Goal: Task Accomplishment & Management: Complete application form

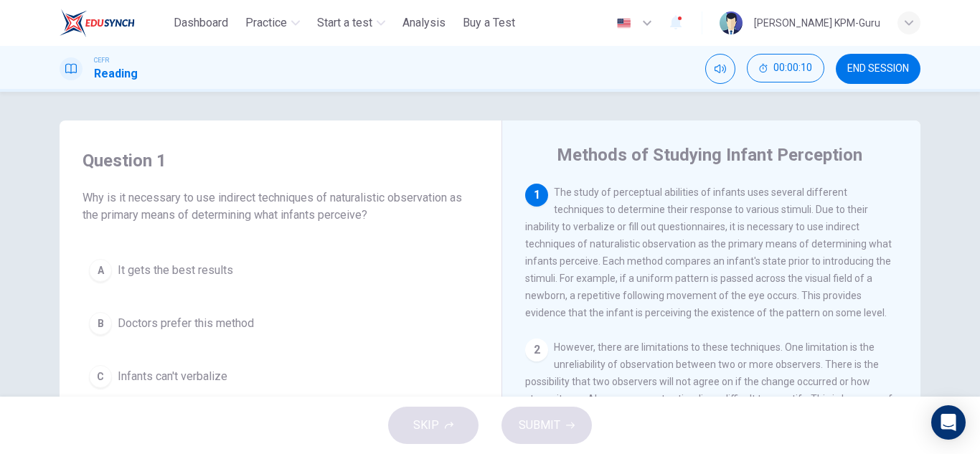
click at [520, 118] on div "Question 1 Why is it necessary to use indirect techniques of naturalistic obser…" at bounding box center [490, 244] width 980 height 305
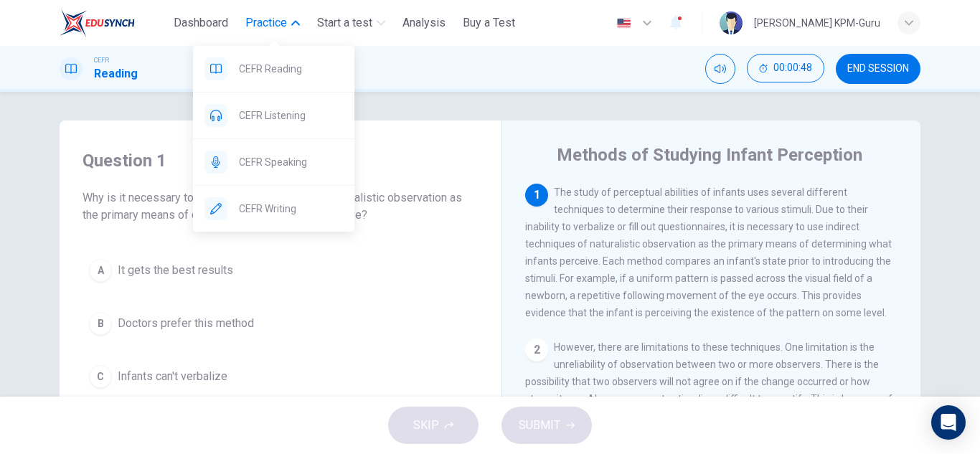
click at [256, 23] on span "Practice" at bounding box center [266, 22] width 42 height 17
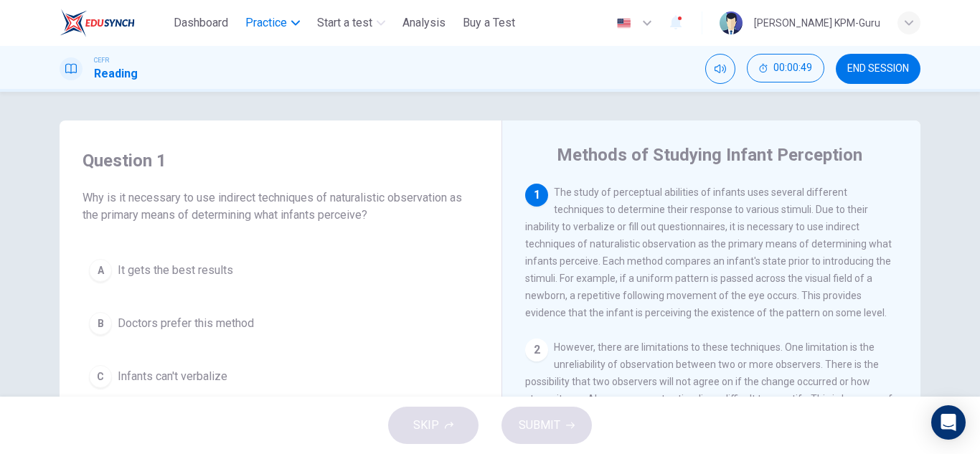
click at [256, 23] on span "Practice" at bounding box center [266, 22] width 42 height 17
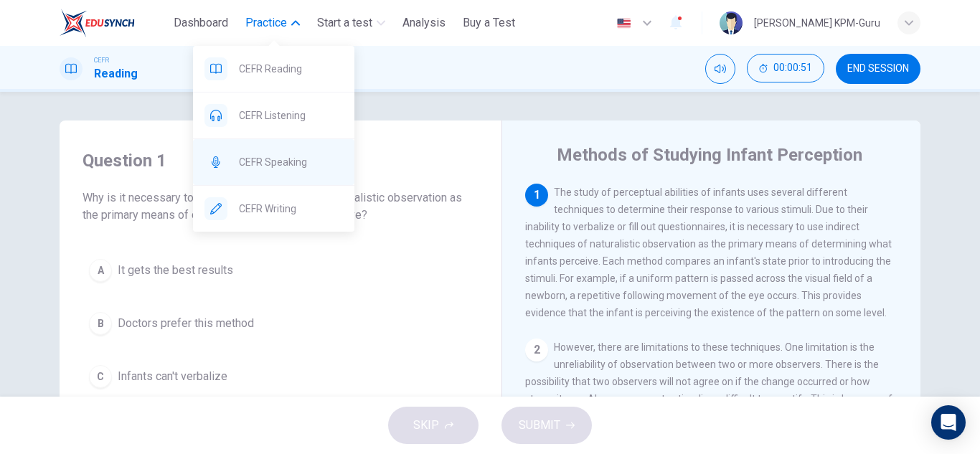
click at [271, 160] on span "CEFR Speaking" at bounding box center [291, 162] width 104 height 17
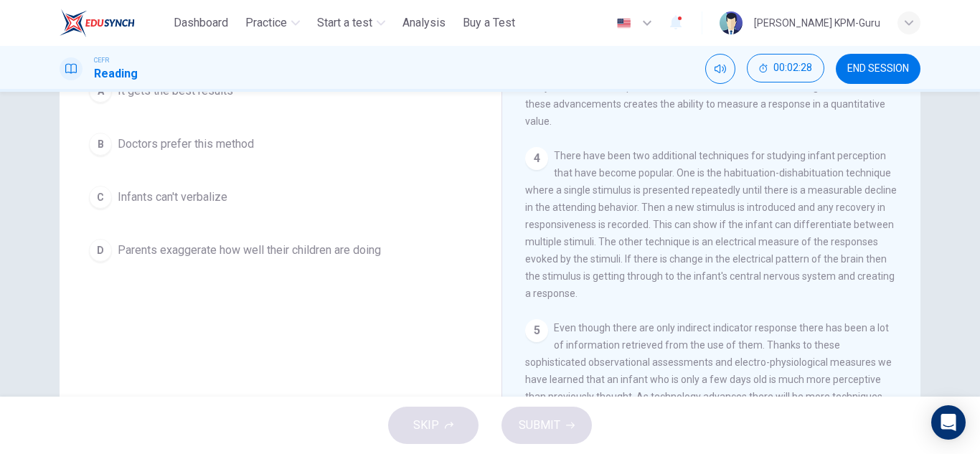
scroll to position [108, 0]
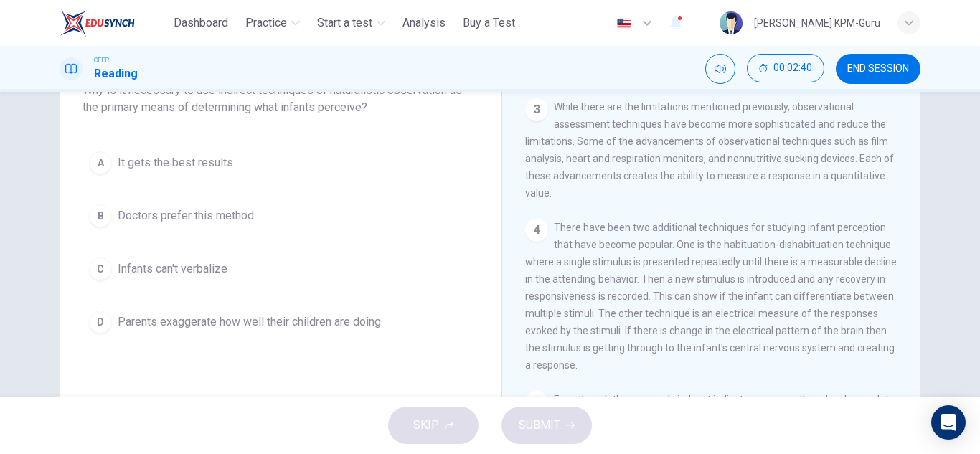
click at [177, 270] on span "Infants can't verbalize" at bounding box center [173, 269] width 110 height 17
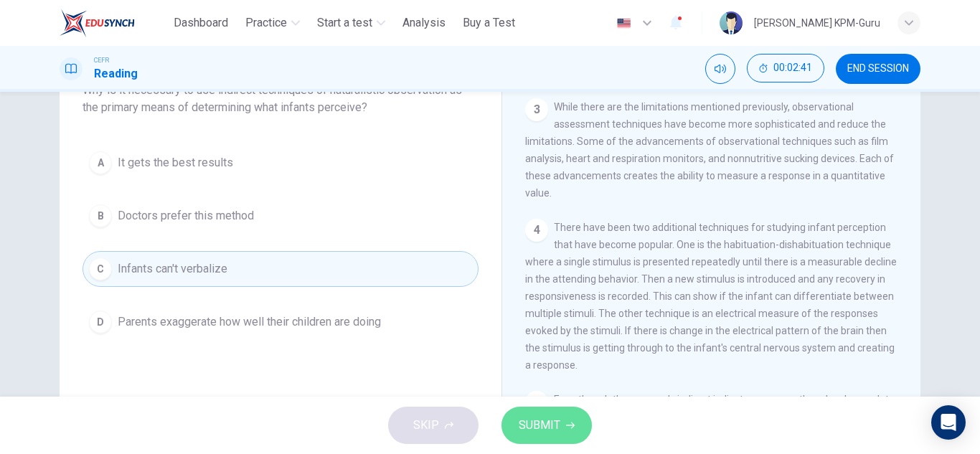
click at [563, 431] on button "SUBMIT" at bounding box center [547, 425] width 90 height 37
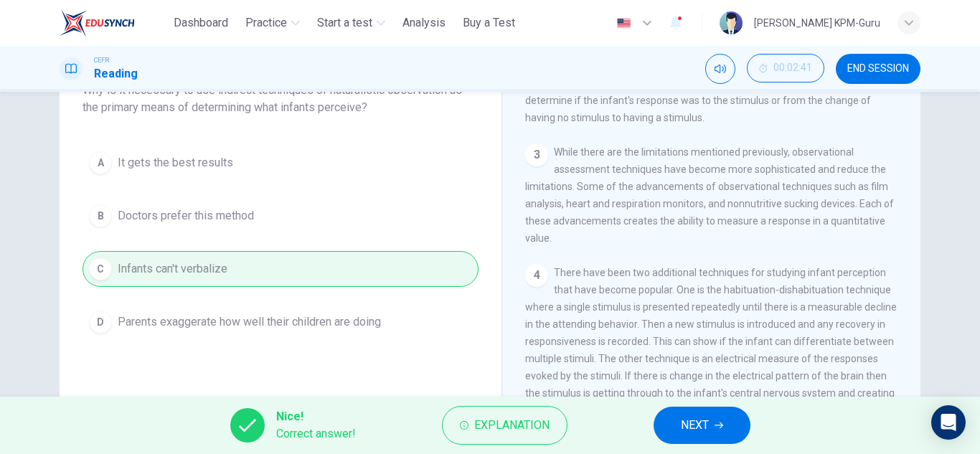
scroll to position [314, 0]
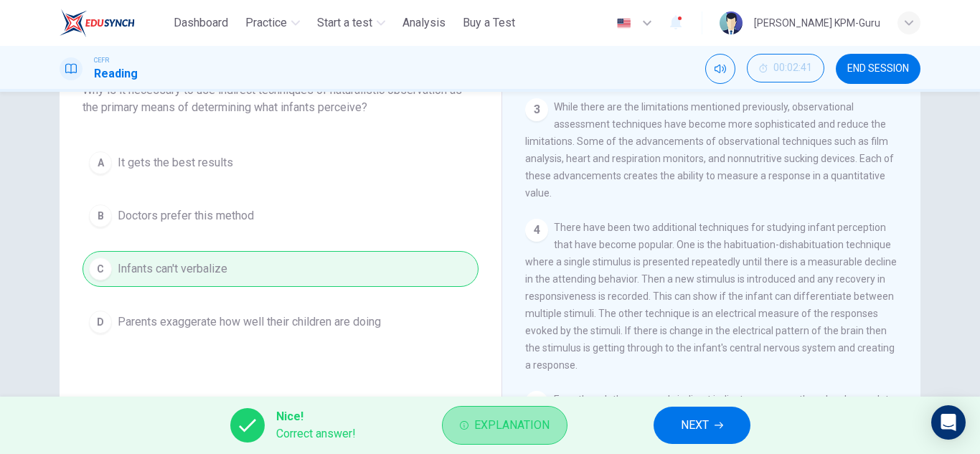
click at [520, 423] on span "Explanation" at bounding box center [511, 426] width 75 height 20
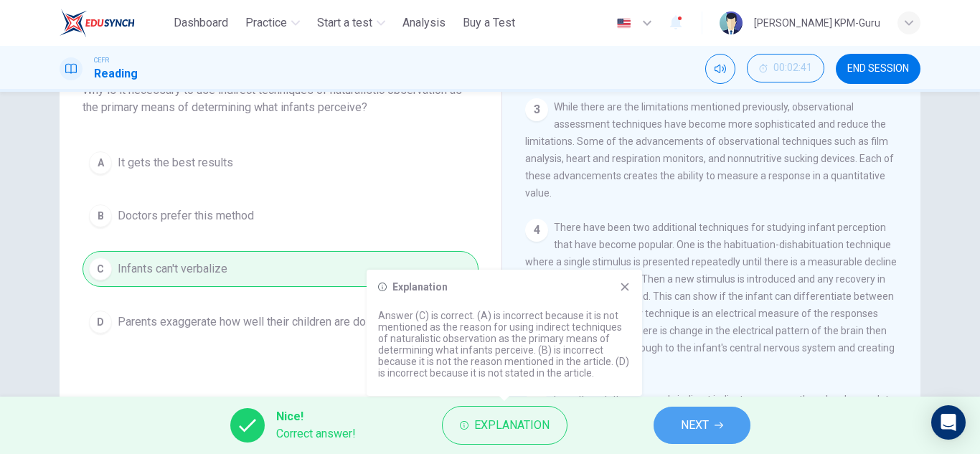
click at [722, 430] on button "NEXT" at bounding box center [702, 425] width 97 height 37
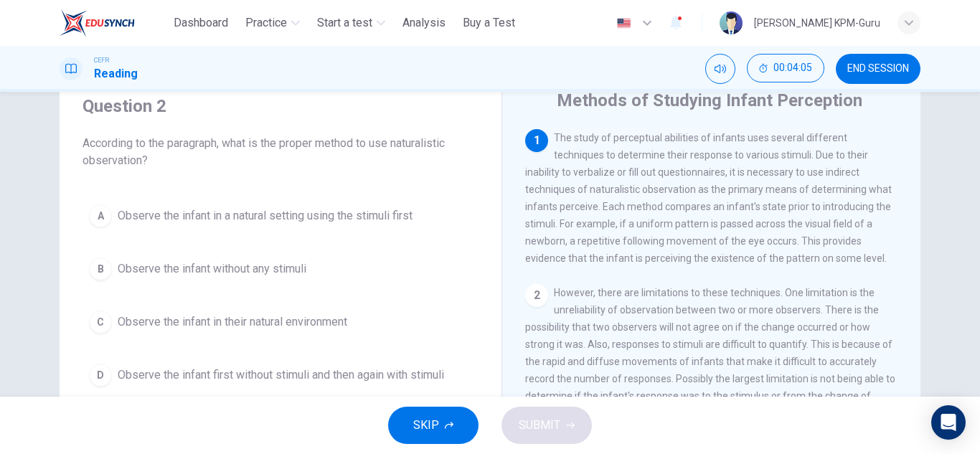
scroll to position [72, 0]
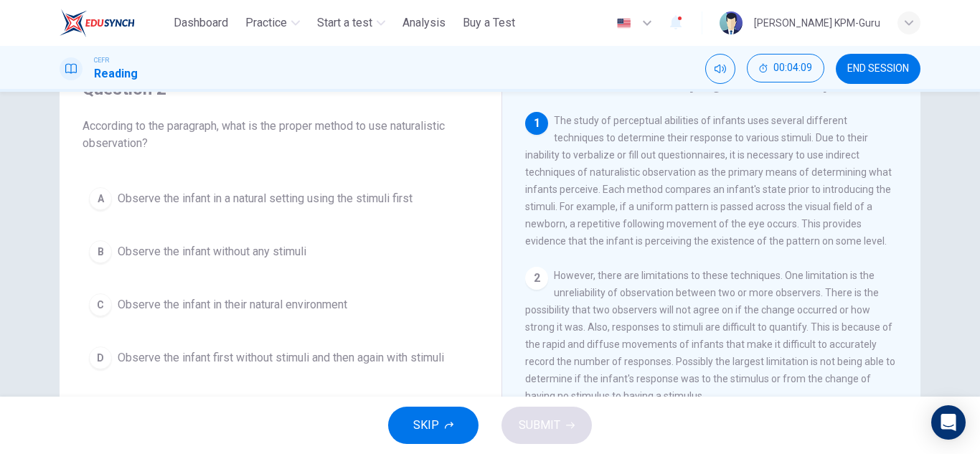
click at [296, 310] on span "Observe the infant in their natural environment" at bounding box center [233, 304] width 230 height 17
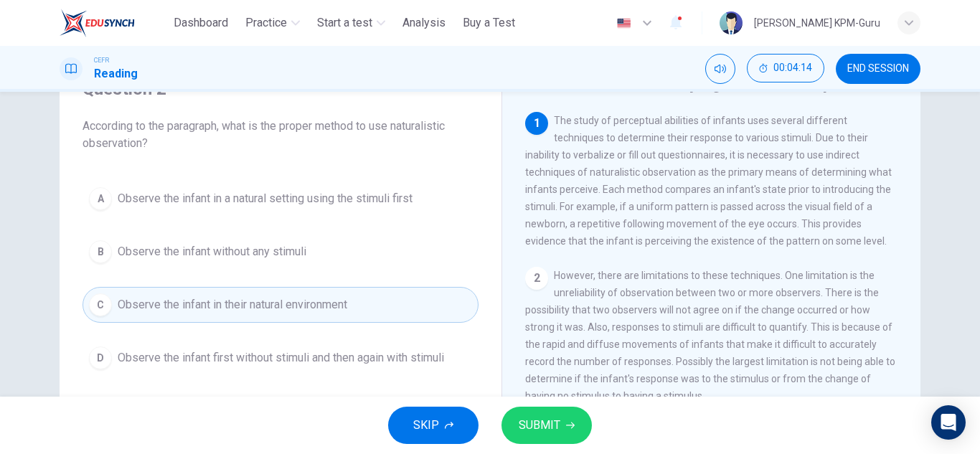
click at [352, 207] on span "Observe the infant in a natural setting using the stimuli first" at bounding box center [265, 198] width 295 height 17
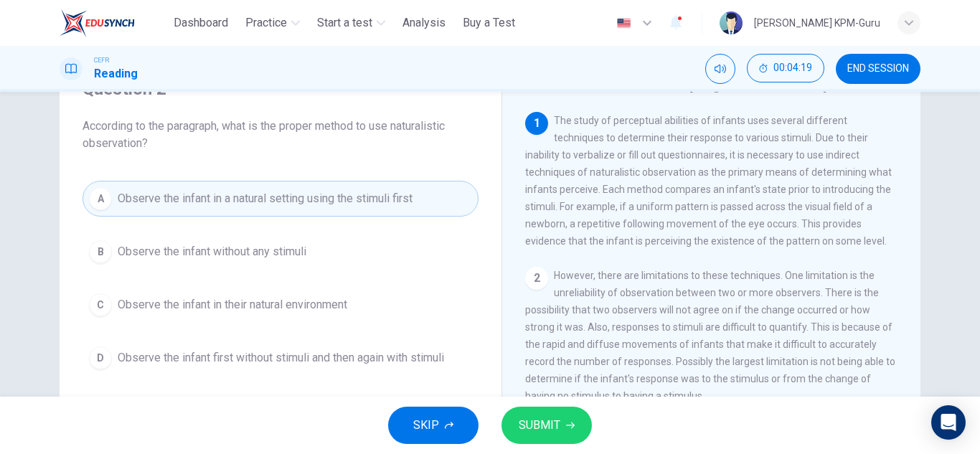
click at [549, 425] on span "SUBMIT" at bounding box center [540, 426] width 42 height 20
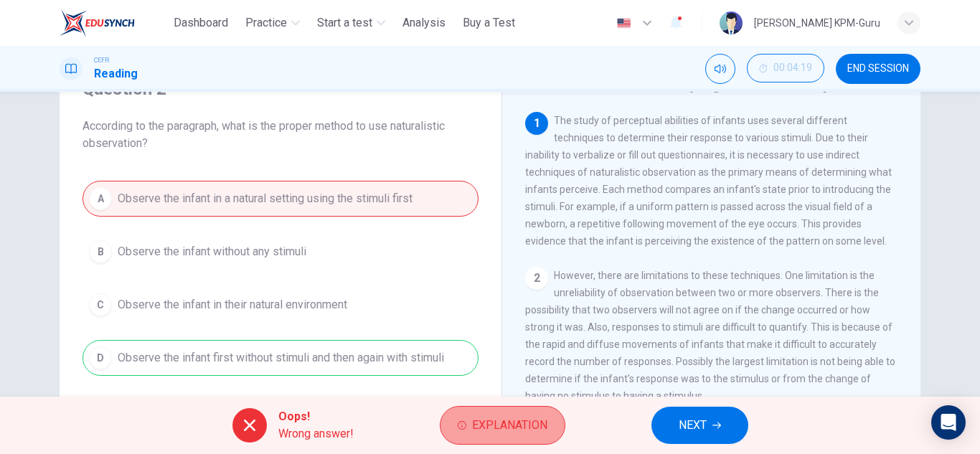
click at [502, 428] on span "Explanation" at bounding box center [509, 426] width 75 height 20
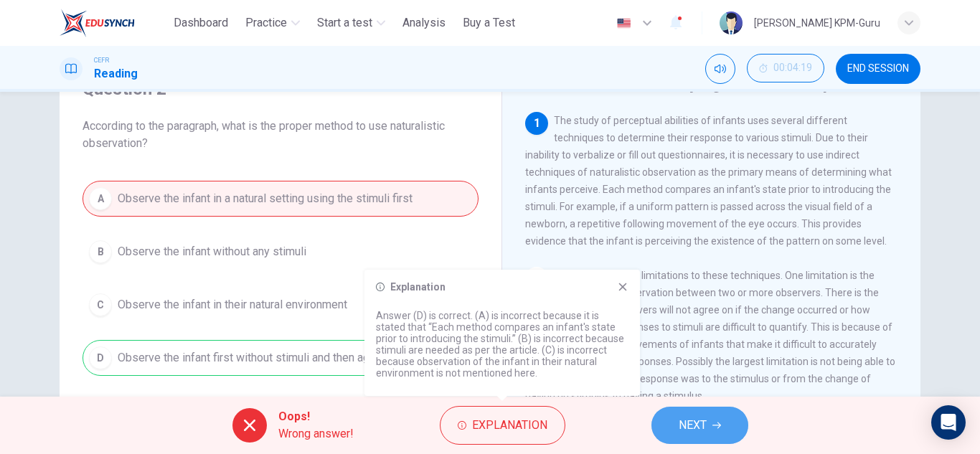
click at [693, 413] on button "NEXT" at bounding box center [700, 425] width 97 height 37
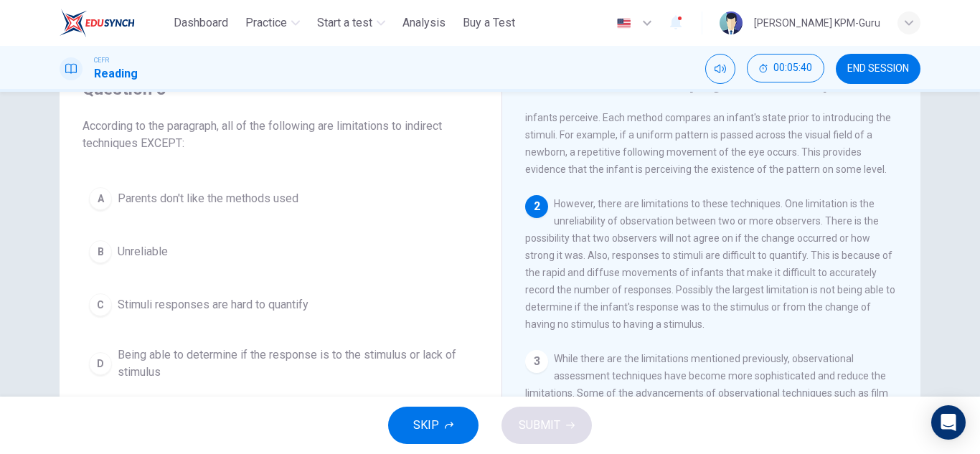
click at [153, 193] on span "Parents don't like the methods used" at bounding box center [208, 198] width 181 height 17
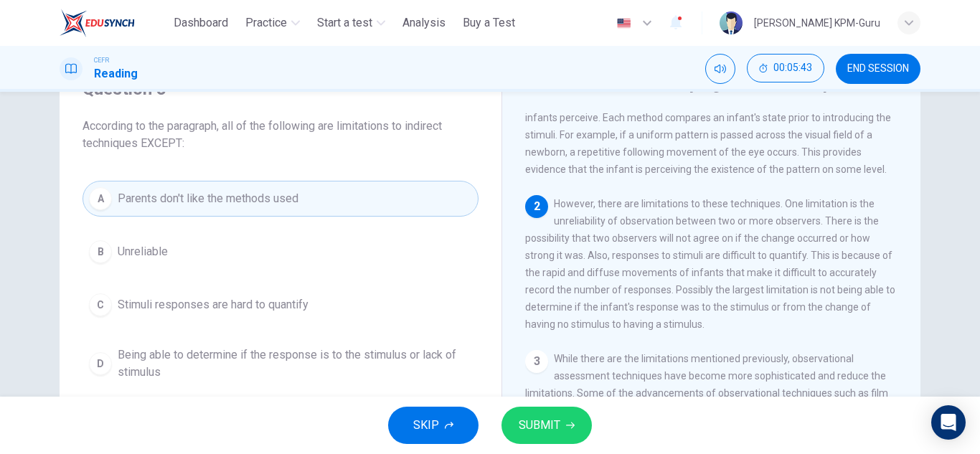
click at [548, 437] on button "SUBMIT" at bounding box center [547, 425] width 90 height 37
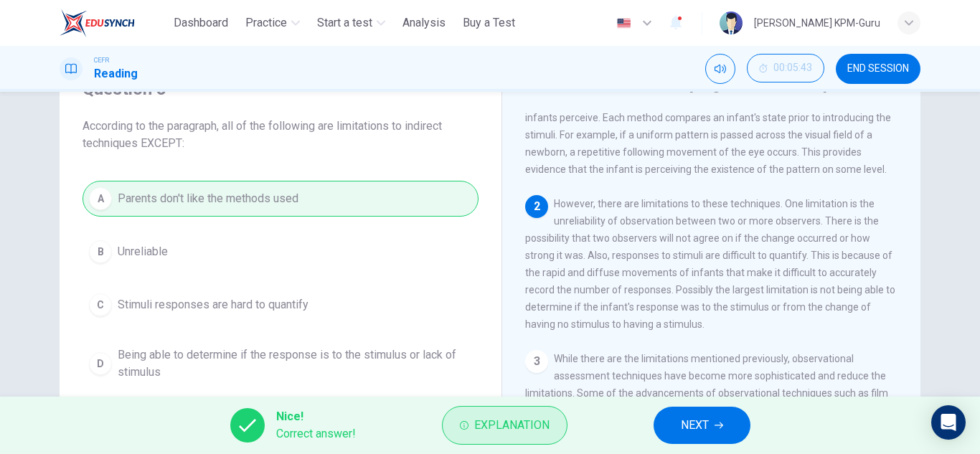
click at [494, 420] on span "Explanation" at bounding box center [511, 426] width 75 height 20
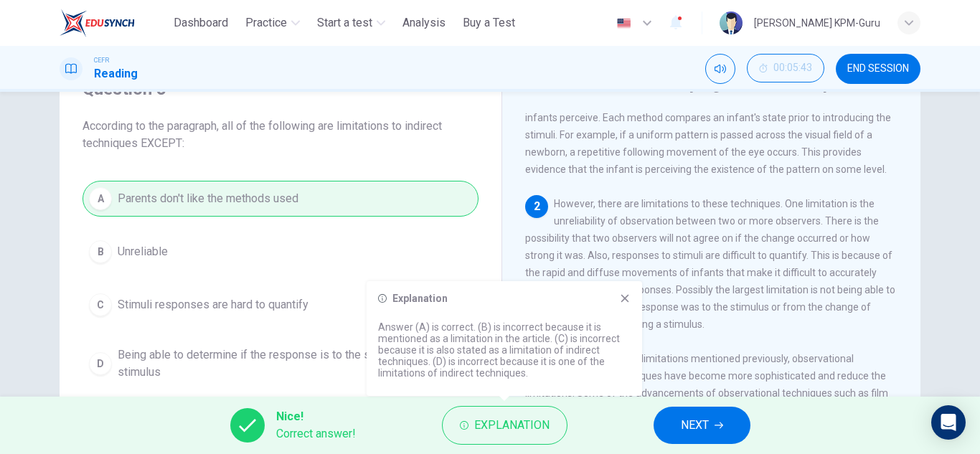
click at [723, 422] on icon "button" at bounding box center [719, 425] width 9 height 9
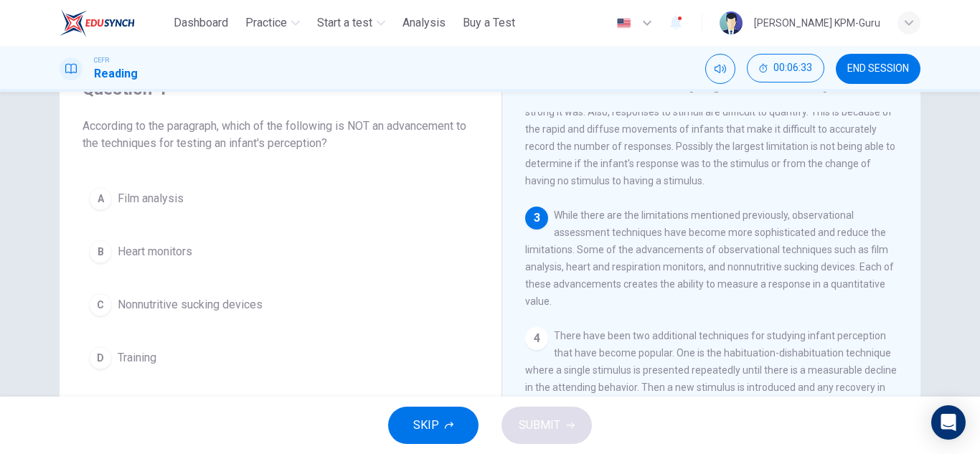
scroll to position [144, 0]
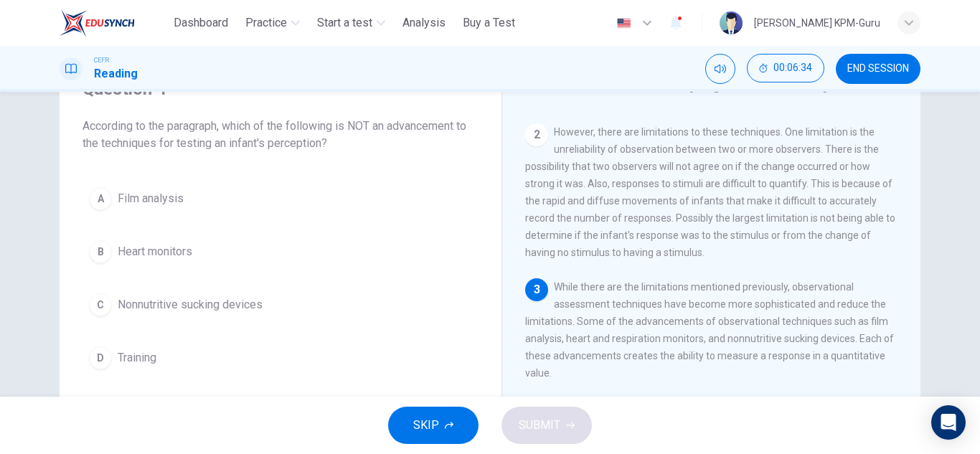
click at [135, 362] on span "Training" at bounding box center [137, 357] width 39 height 17
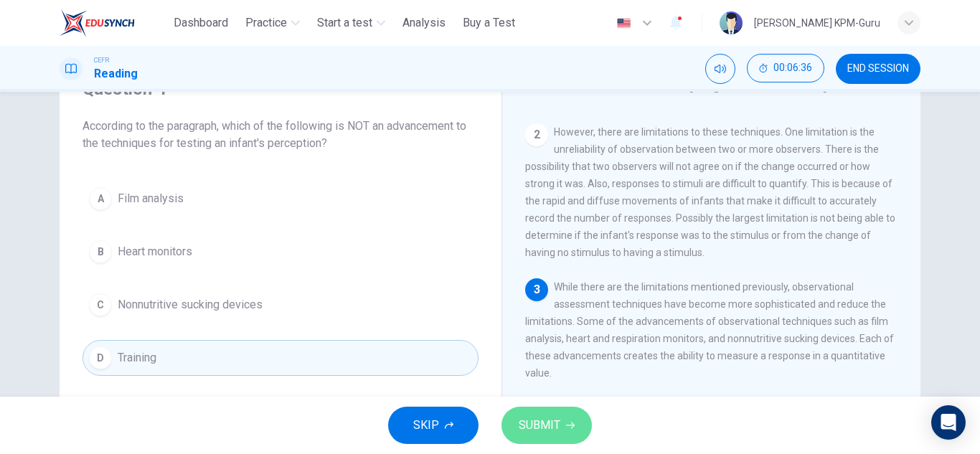
click at [566, 434] on button "SUBMIT" at bounding box center [547, 425] width 90 height 37
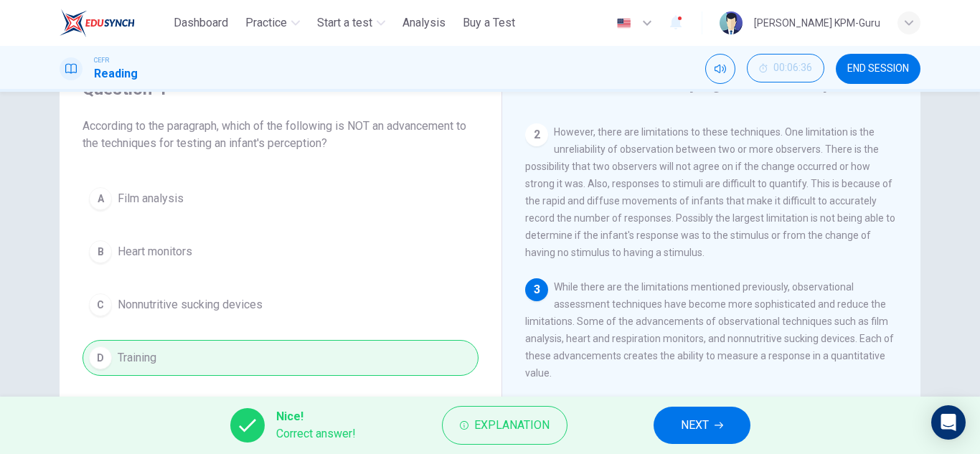
click at [695, 432] on span "NEXT" at bounding box center [695, 426] width 28 height 20
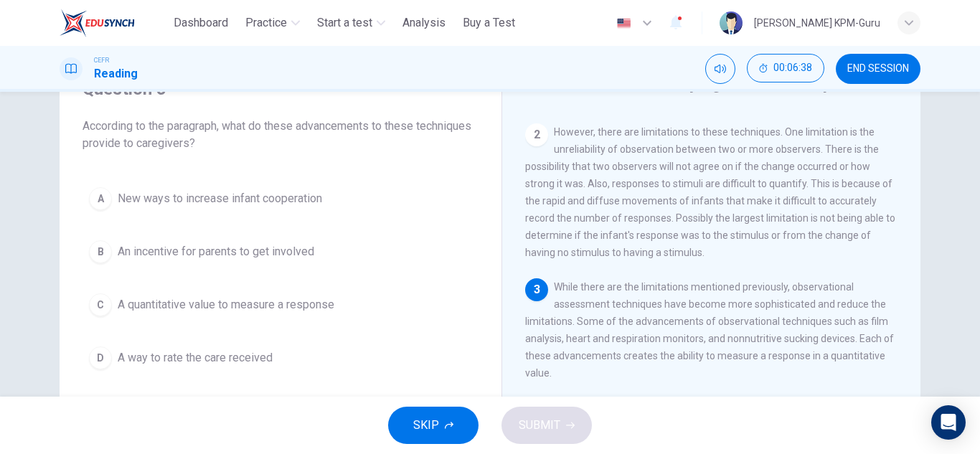
scroll to position [215, 0]
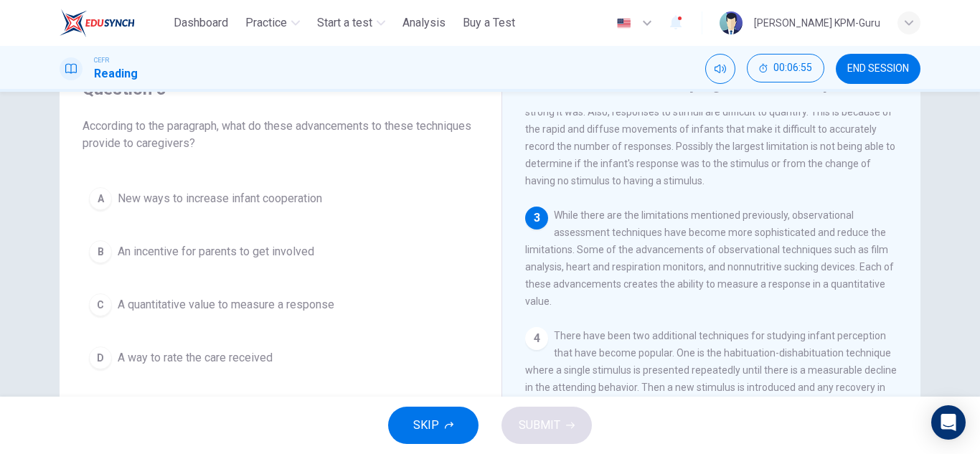
click at [235, 303] on span "A quantitative value to measure a response" at bounding box center [226, 304] width 217 height 17
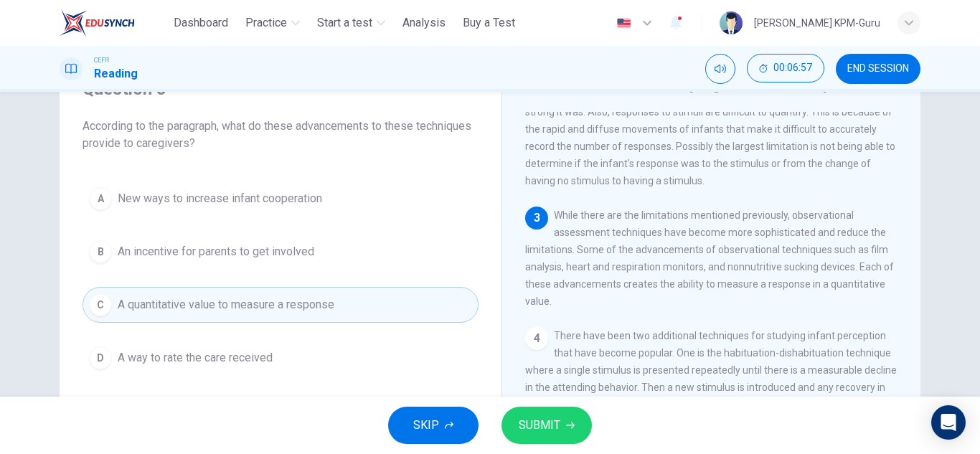
click at [576, 439] on button "SUBMIT" at bounding box center [547, 425] width 90 height 37
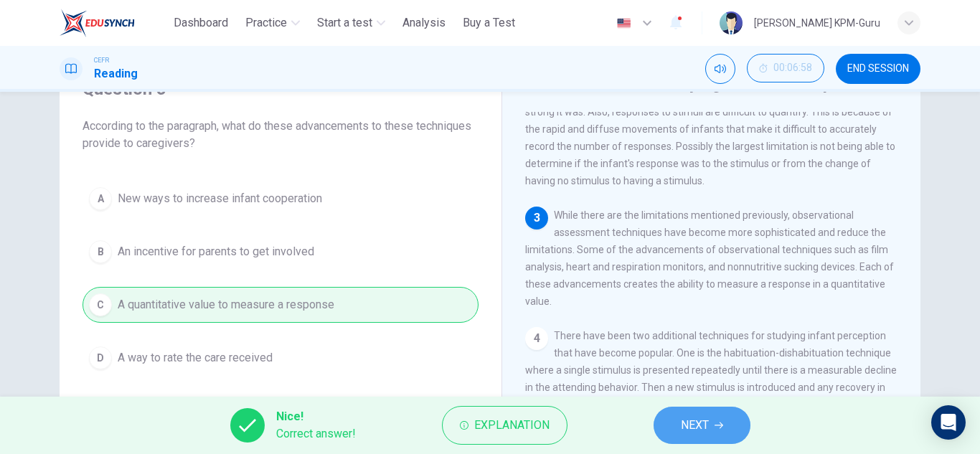
click at [681, 423] on span "NEXT" at bounding box center [695, 426] width 28 height 20
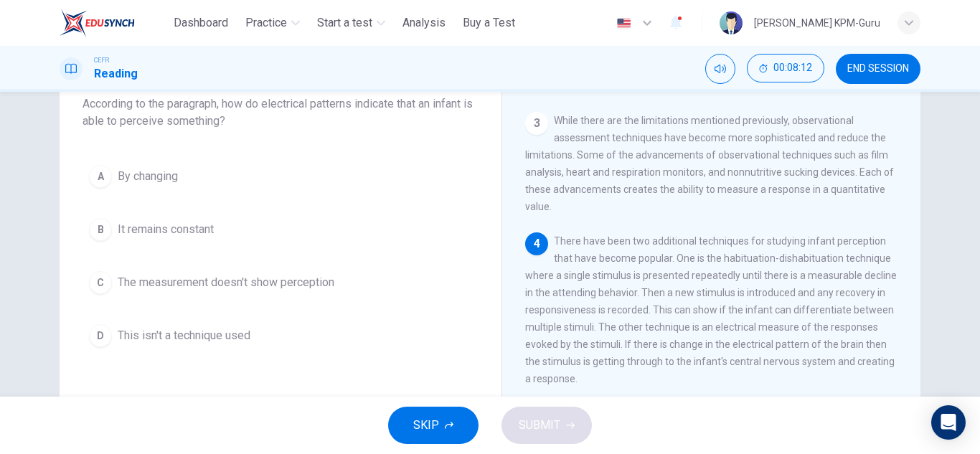
scroll to position [100, 0]
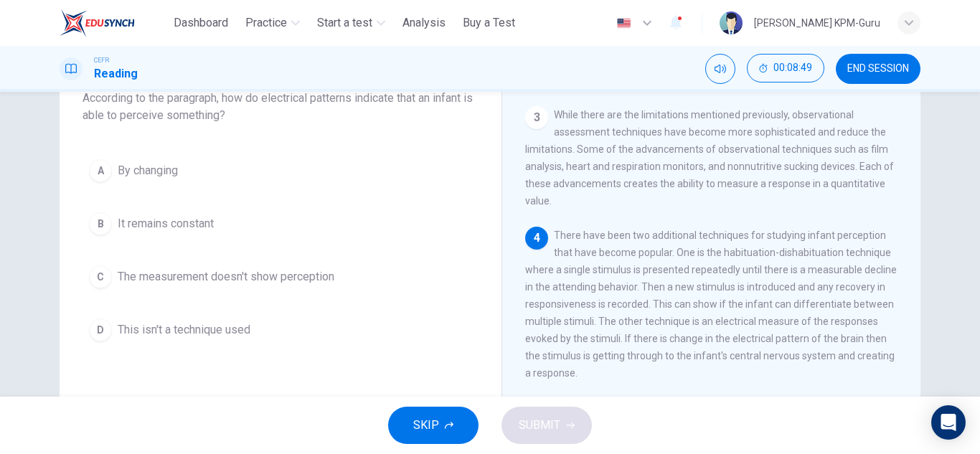
click at [159, 163] on span "By changing" at bounding box center [148, 170] width 60 height 17
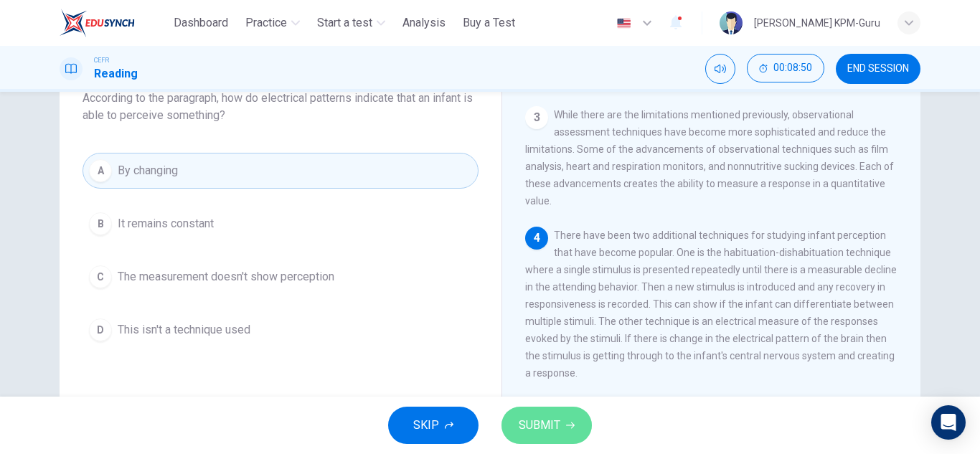
click at [520, 419] on span "SUBMIT" at bounding box center [540, 426] width 42 height 20
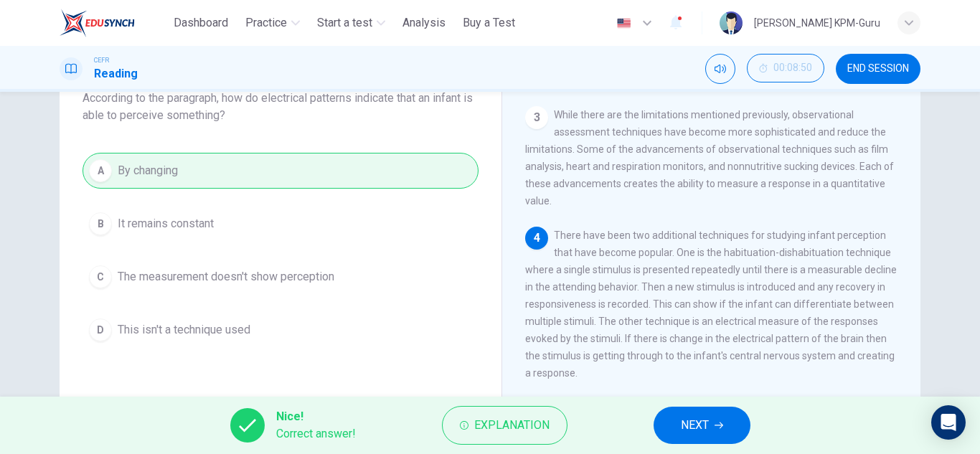
click at [734, 428] on button "NEXT" at bounding box center [702, 425] width 97 height 37
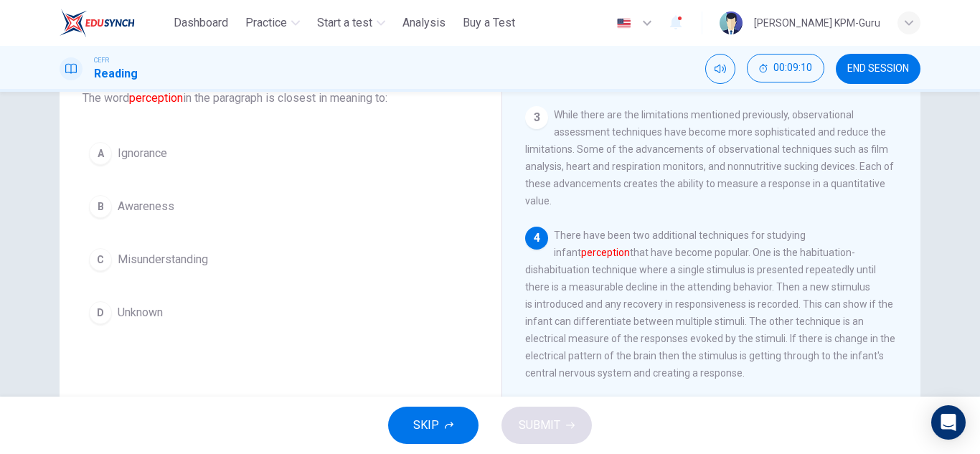
click at [132, 207] on span "Awareness" at bounding box center [146, 206] width 57 height 17
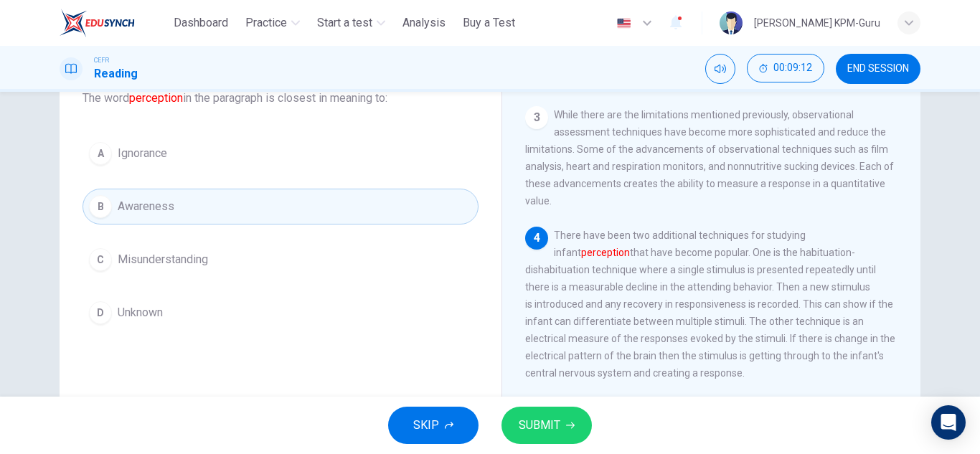
click at [571, 430] on button "SUBMIT" at bounding box center [547, 425] width 90 height 37
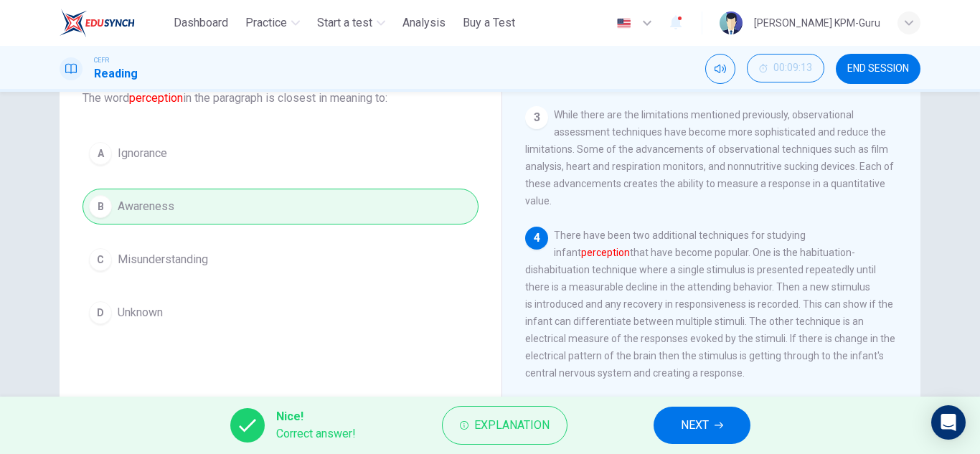
click at [685, 416] on span "NEXT" at bounding box center [695, 426] width 28 height 20
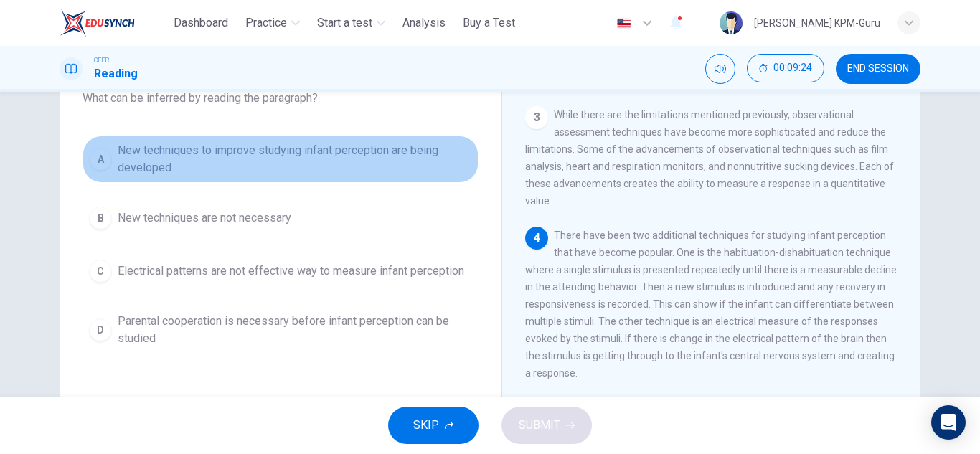
click at [182, 168] on span "New techniques to improve studying infant perception are being developed" at bounding box center [295, 159] width 355 height 34
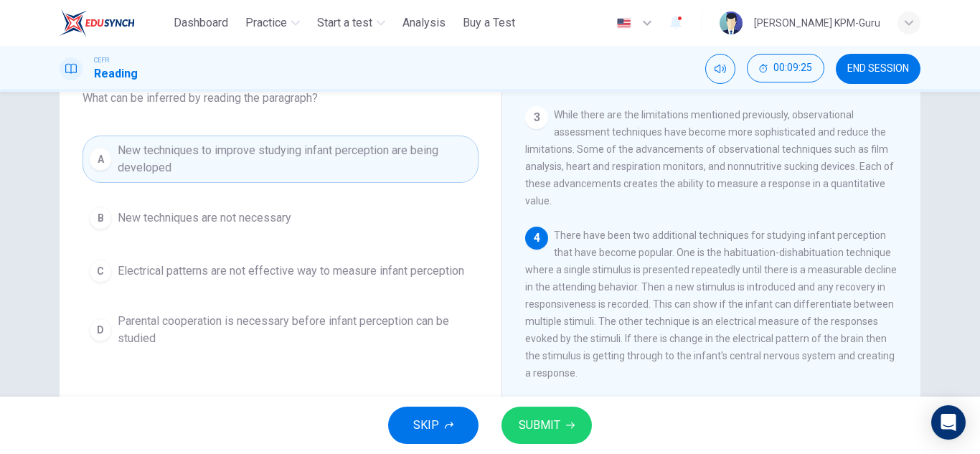
click at [554, 426] on span "SUBMIT" at bounding box center [540, 426] width 42 height 20
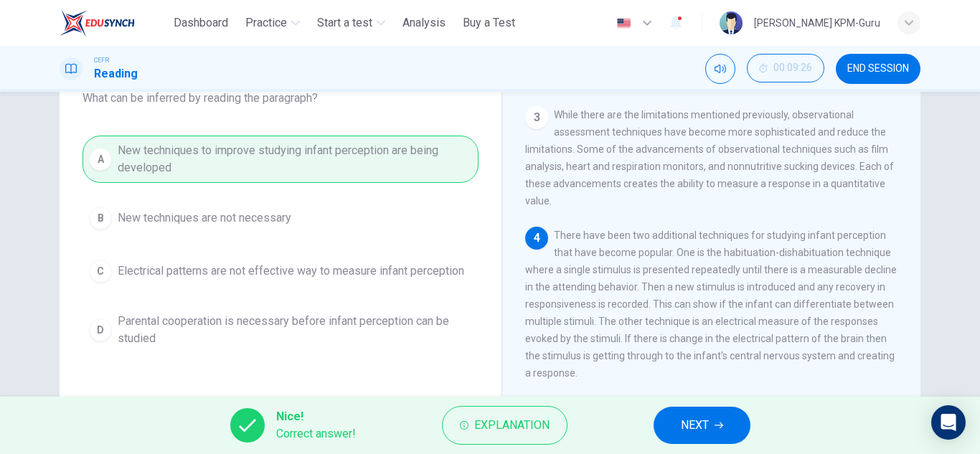
click at [716, 417] on button "NEXT" at bounding box center [702, 425] width 97 height 37
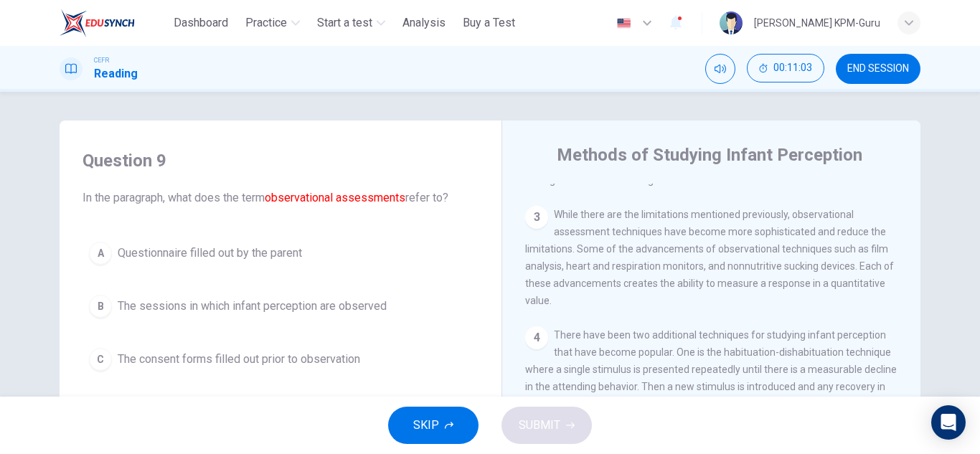
scroll to position [144, 0]
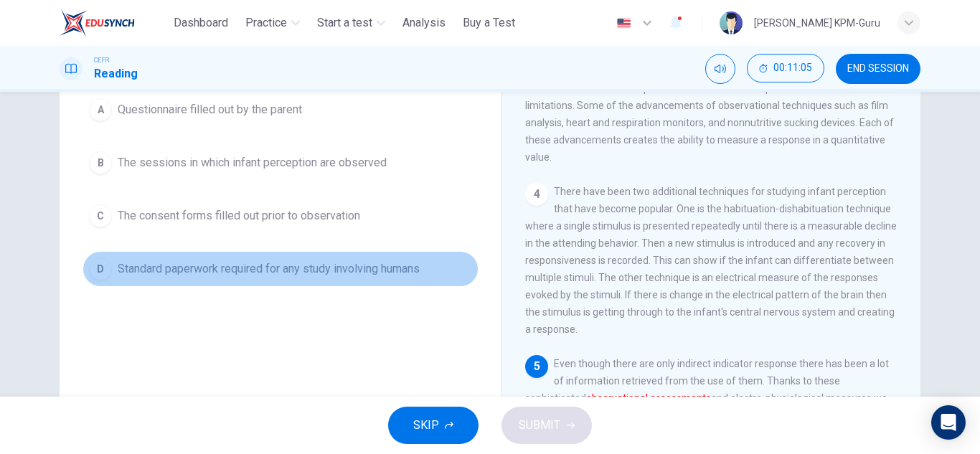
click at [229, 272] on span "Standard paperwork required for any study involving humans" at bounding box center [269, 269] width 302 height 17
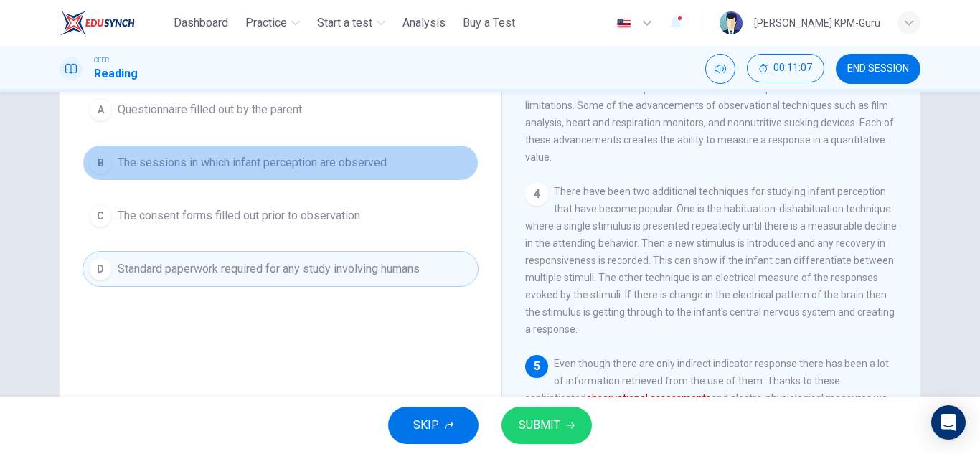
click at [273, 168] on span "The sessions in which infant perception are observed" at bounding box center [252, 162] width 269 height 17
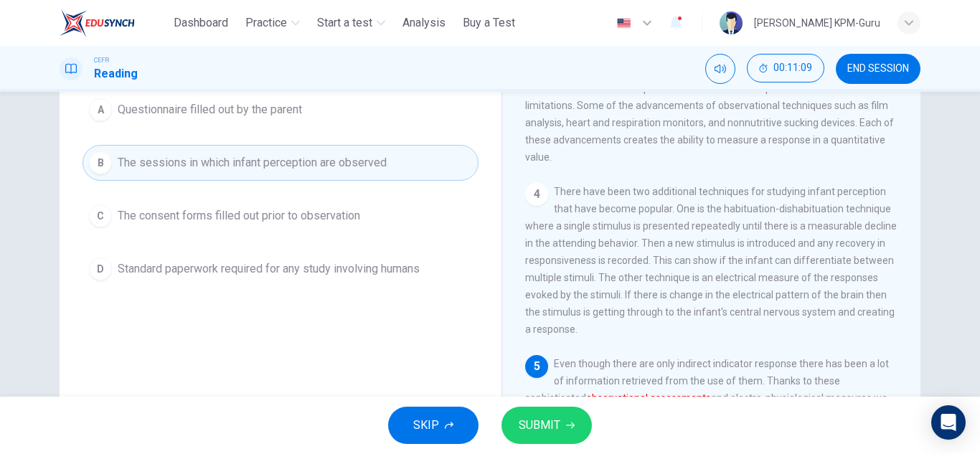
click at [538, 417] on span "SUBMIT" at bounding box center [540, 426] width 42 height 20
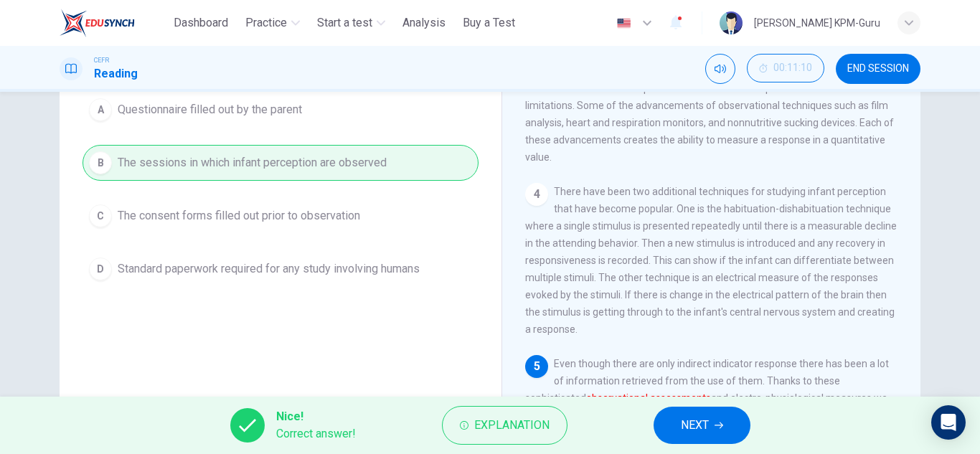
click at [708, 421] on span "NEXT" at bounding box center [695, 426] width 28 height 20
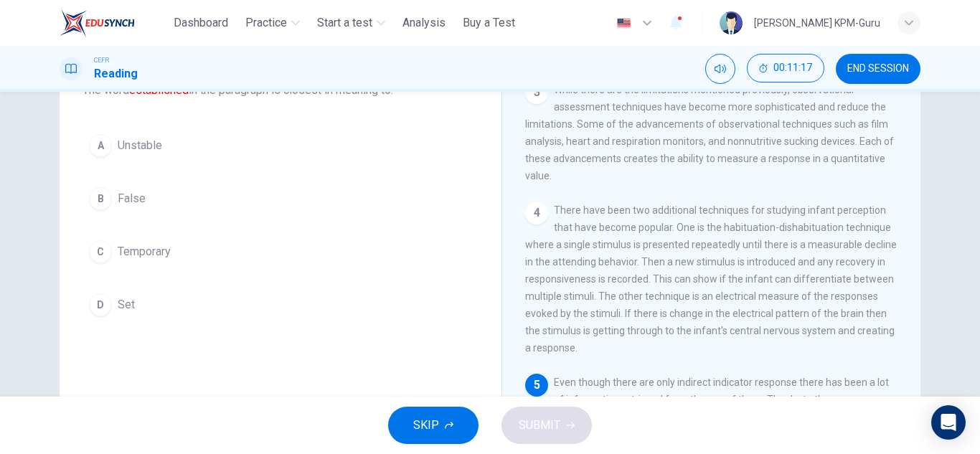
scroll to position [179, 0]
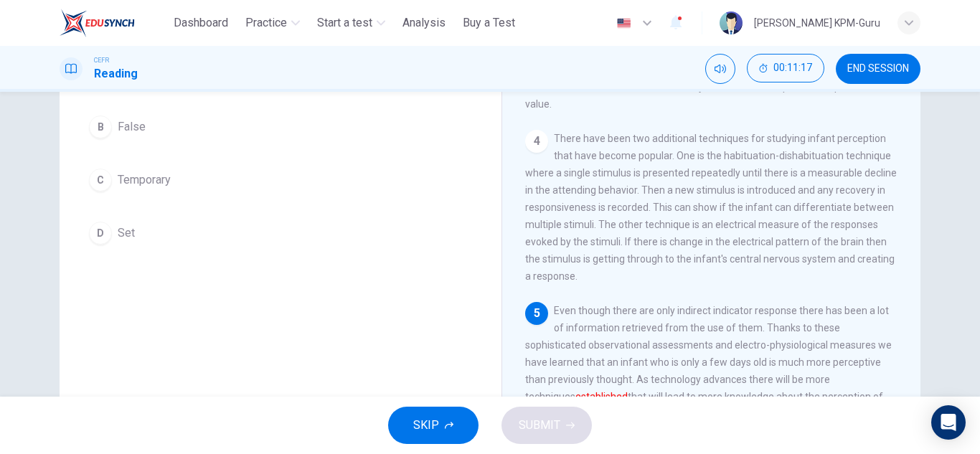
click at [128, 234] on span "Set" at bounding box center [126, 233] width 17 height 17
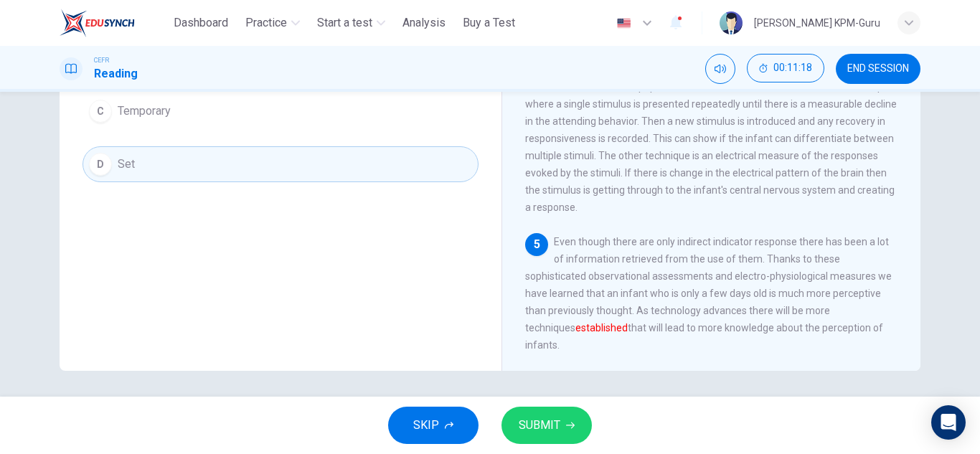
scroll to position [251, 0]
click at [550, 424] on span "SUBMIT" at bounding box center [540, 426] width 42 height 20
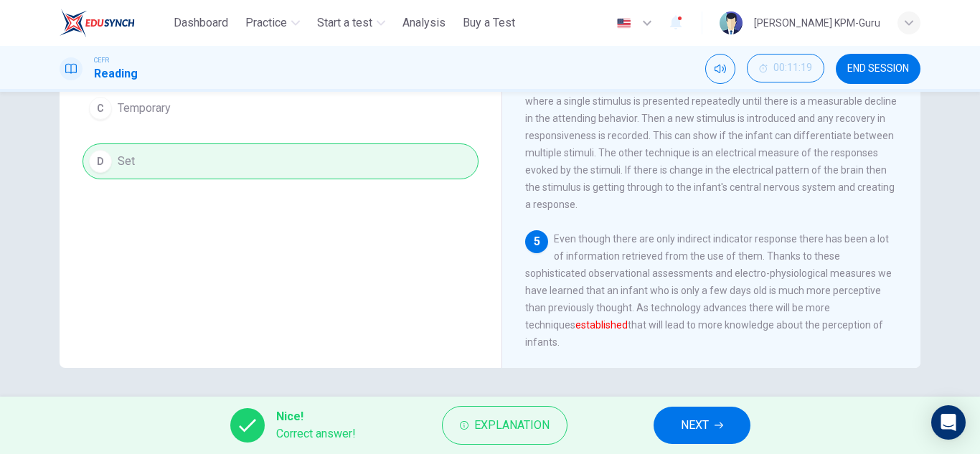
click at [705, 422] on span "NEXT" at bounding box center [695, 426] width 28 height 20
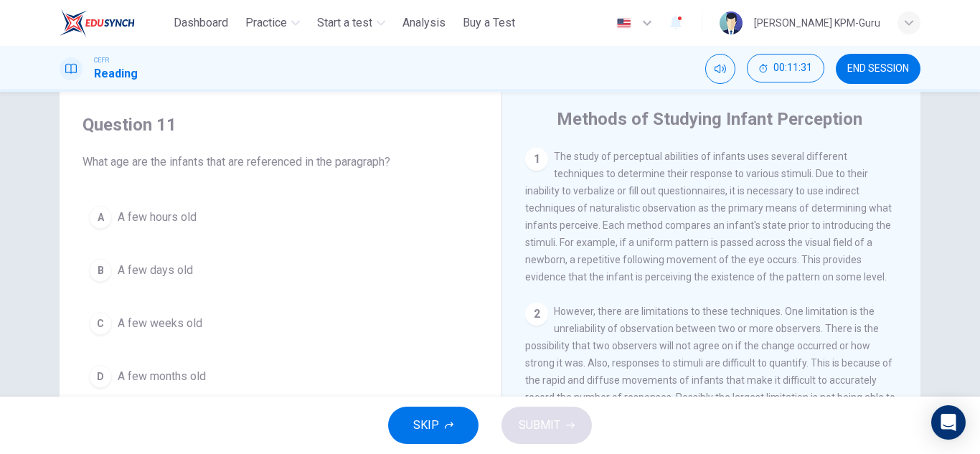
scroll to position [108, 0]
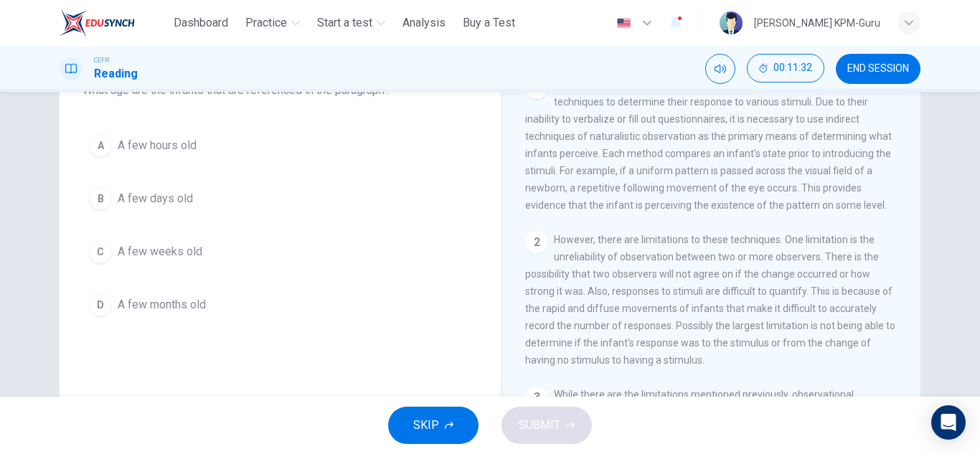
click at [146, 192] on span "A few days old" at bounding box center [155, 198] width 75 height 17
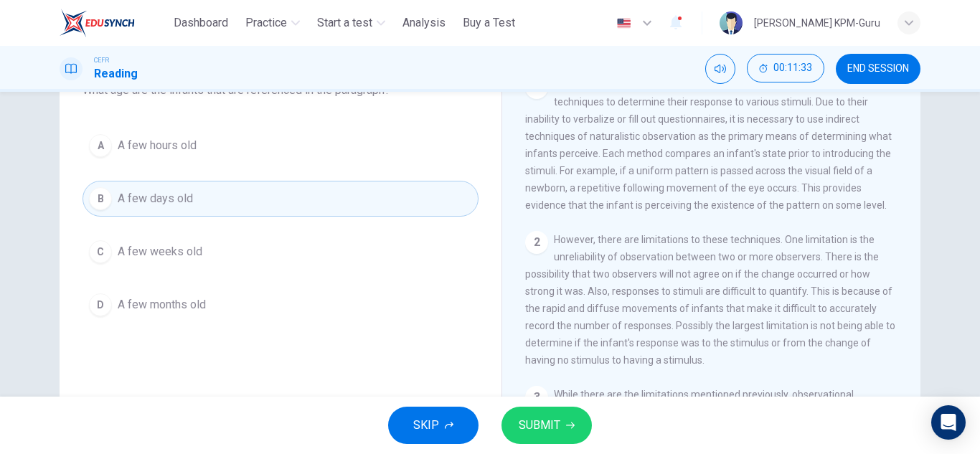
click at [522, 423] on span "SUBMIT" at bounding box center [540, 426] width 42 height 20
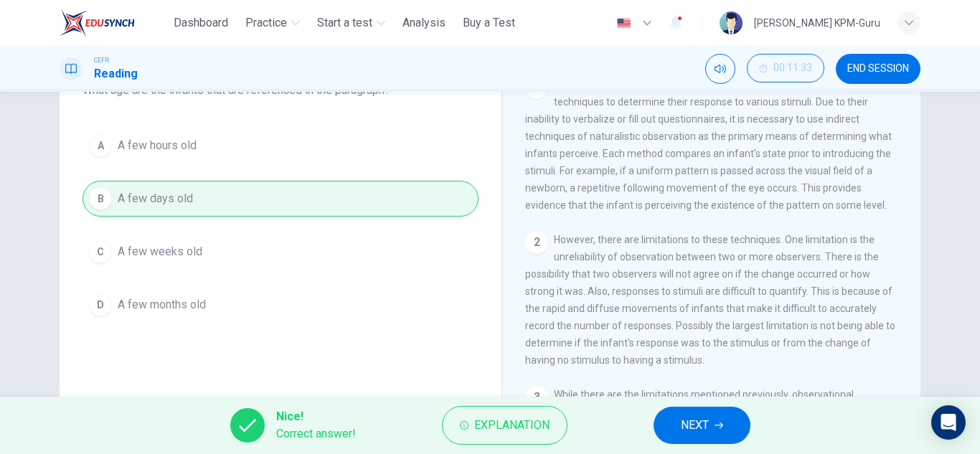
click at [681, 417] on span "NEXT" at bounding box center [695, 426] width 28 height 20
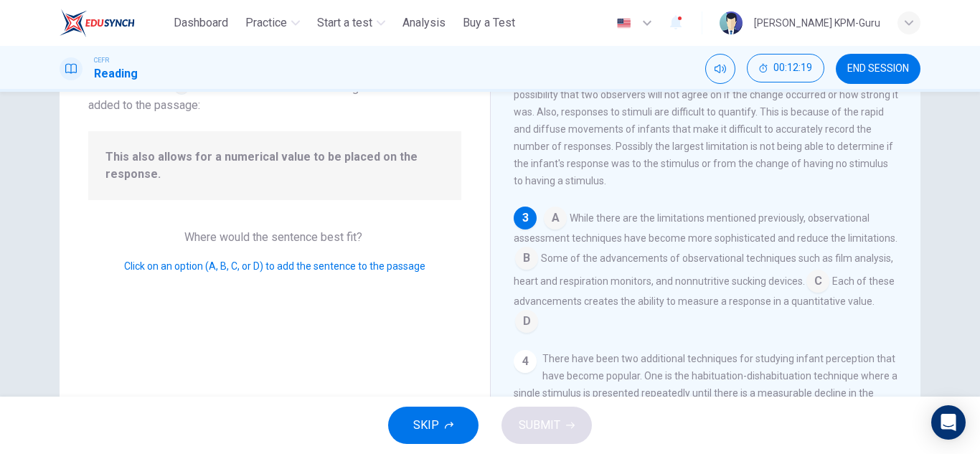
click at [538, 271] on input at bounding box center [526, 259] width 23 height 23
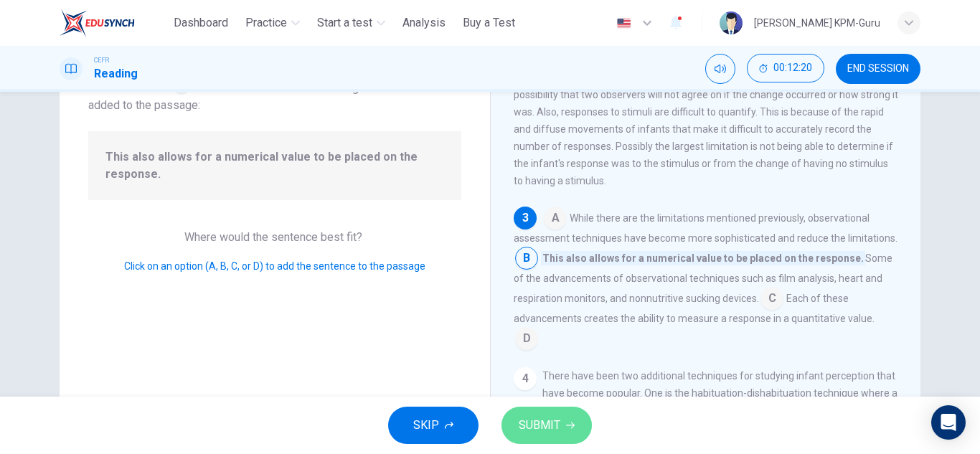
click at [558, 431] on span "SUBMIT" at bounding box center [540, 426] width 42 height 20
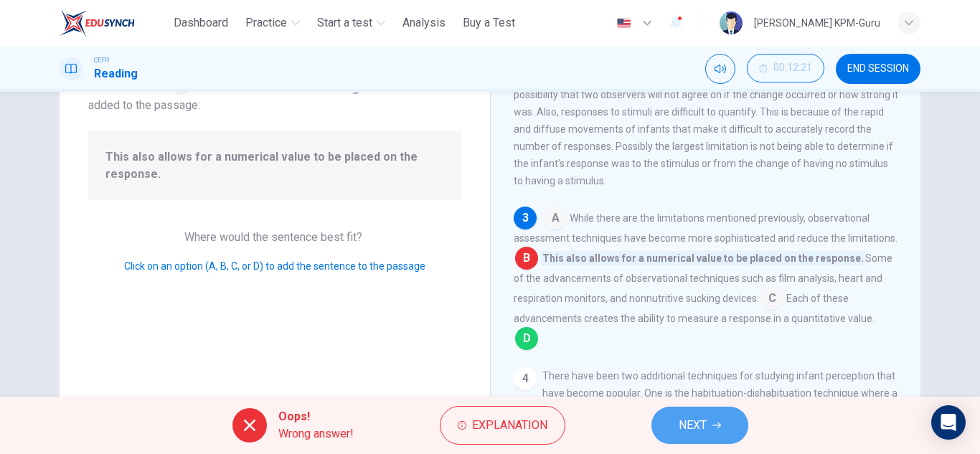
click at [723, 430] on button "NEXT" at bounding box center [700, 425] width 97 height 37
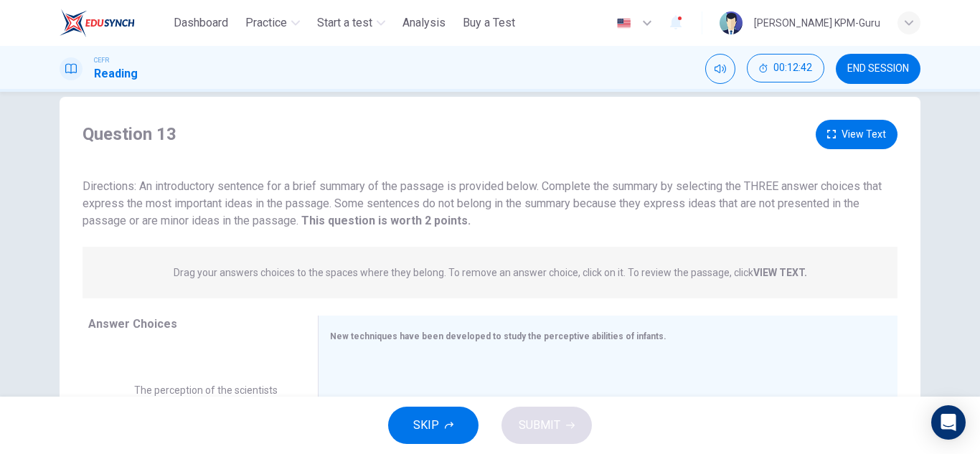
scroll to position [0, 0]
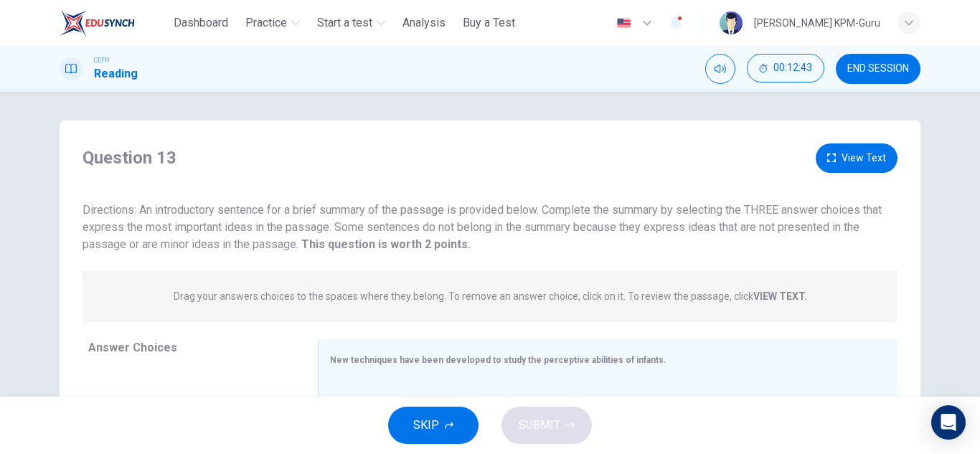
click at [773, 297] on strong "VIEW TEXT." at bounding box center [781, 296] width 54 height 11
click at [771, 295] on strong "VIEW TEXT." at bounding box center [781, 296] width 54 height 11
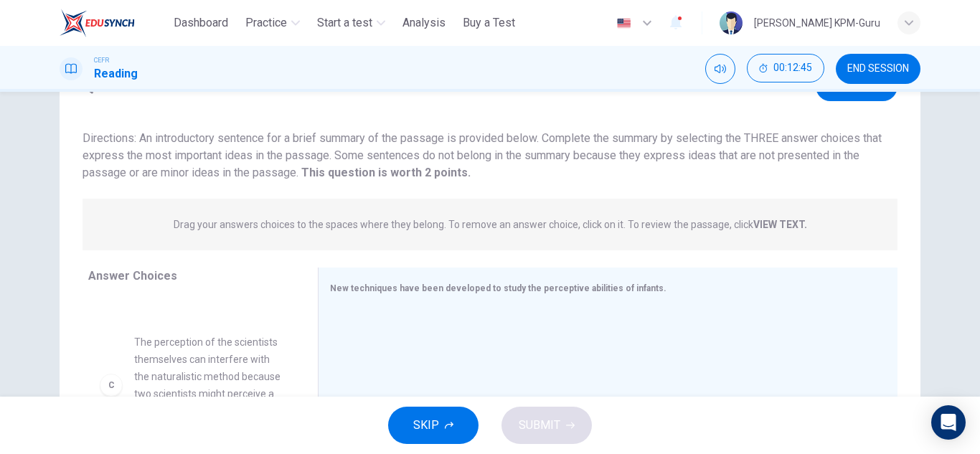
click at [385, 172] on strong "This question is worth 2 points." at bounding box center [385, 173] width 172 height 14
click at [540, 217] on span "Drag your answers choices to the spaces where they belong. To remove an answer …" at bounding box center [491, 224] width 634 height 17
click at [394, 289] on span "New techniques have been developed to study the perceptive abilities of infants." at bounding box center [498, 288] width 337 height 10
click at [225, 354] on span "The perception of the scientists themselves can interfere with the naturalistic…" at bounding box center [208, 385] width 149 height 103
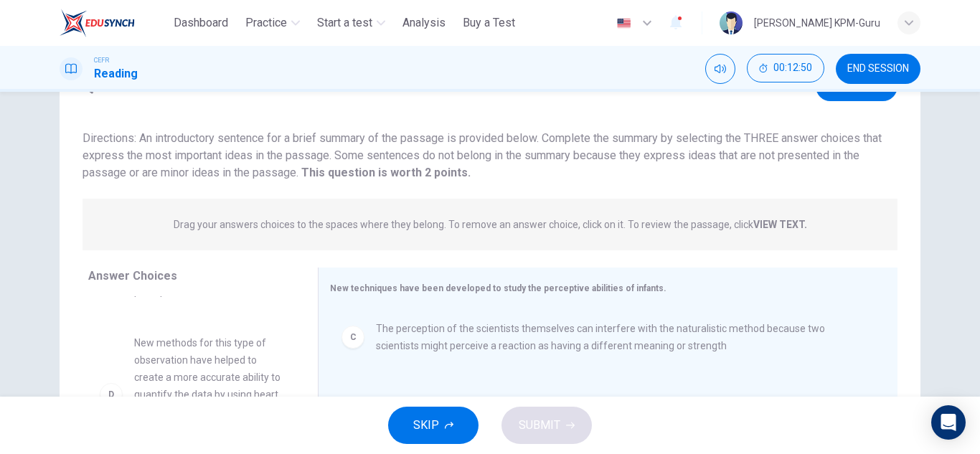
scroll to position [215, 0]
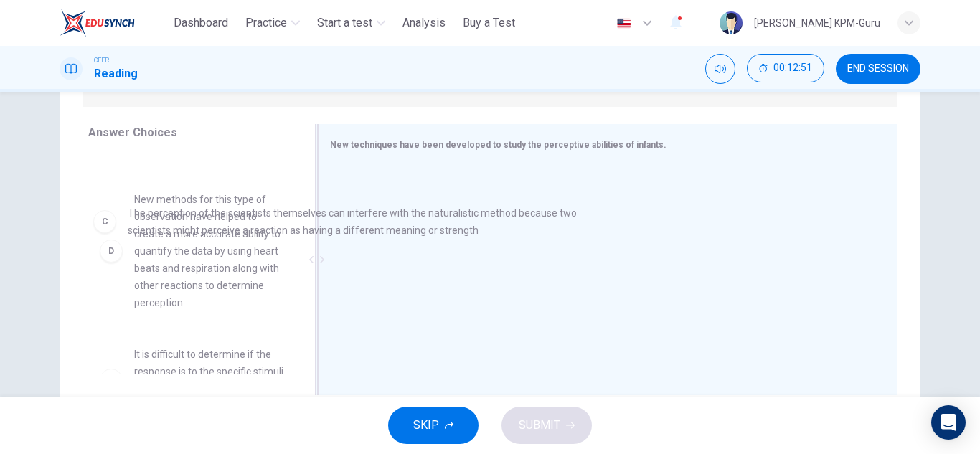
drag, startPoint x: 473, startPoint y: 203, endPoint x: 225, endPoint y: 233, distance: 250.0
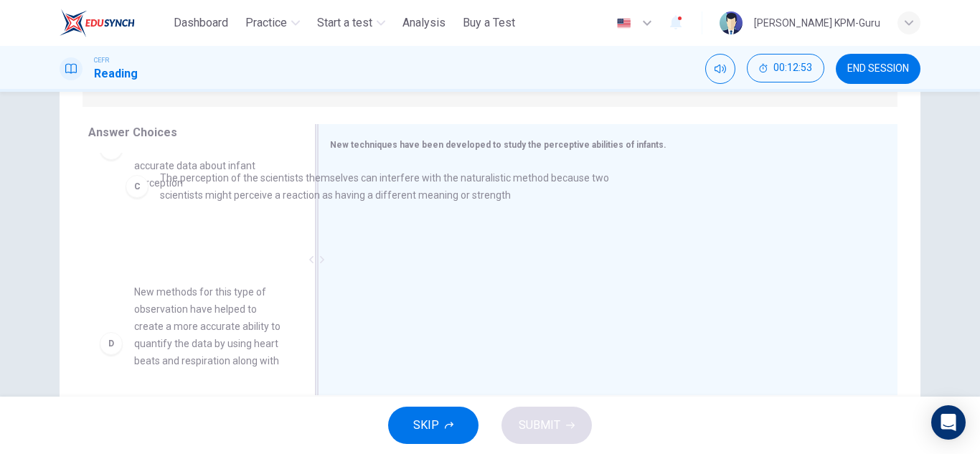
drag, startPoint x: 361, startPoint y: 200, endPoint x: 139, endPoint y: 194, distance: 222.5
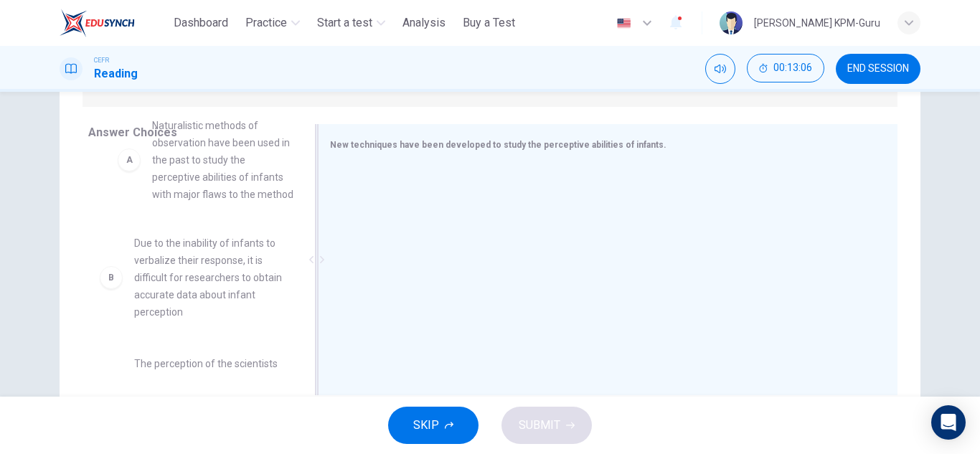
scroll to position [36, 0]
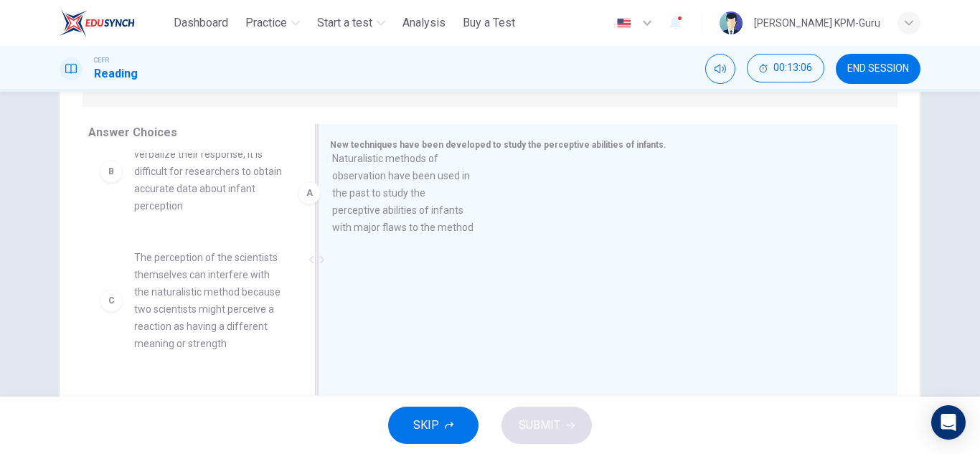
drag, startPoint x: 203, startPoint y: 192, endPoint x: 411, endPoint y: 214, distance: 209.2
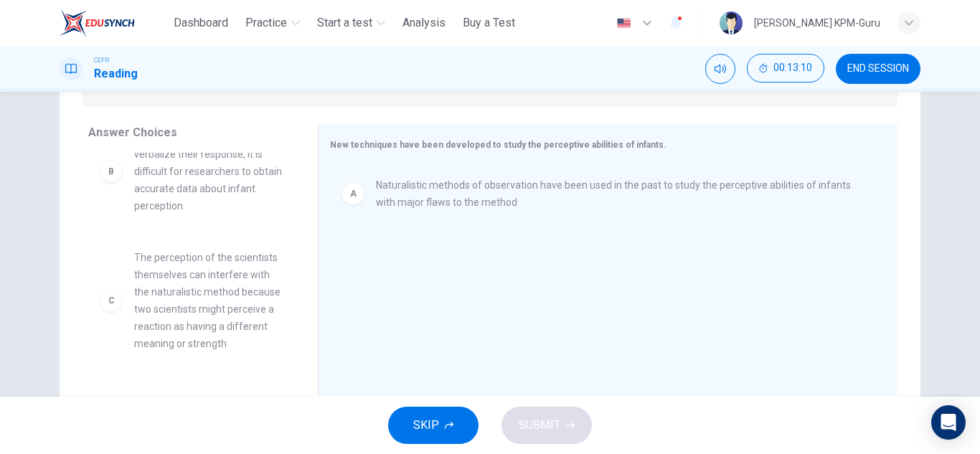
drag, startPoint x: 295, startPoint y: 235, endPoint x: 294, endPoint y: 262, distance: 26.6
click at [294, 263] on div "B Due to the inability of infants to verbalize their response, it is difficult …" at bounding box center [197, 263] width 218 height 221
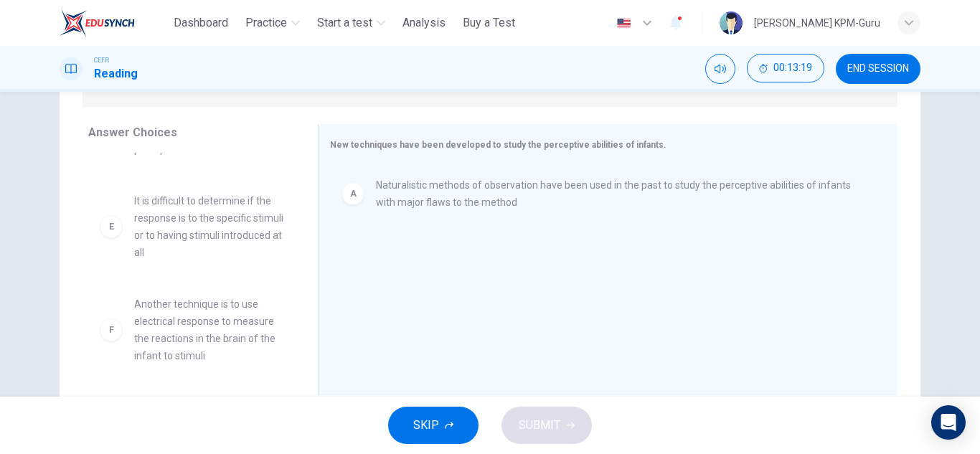
scroll to position [388, 0]
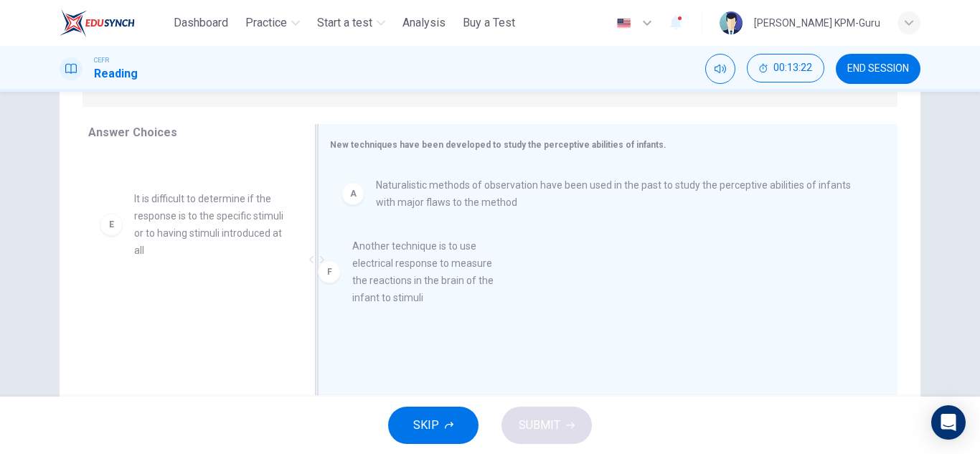
drag, startPoint x: 217, startPoint y: 324, endPoint x: 457, endPoint y: 251, distance: 250.4
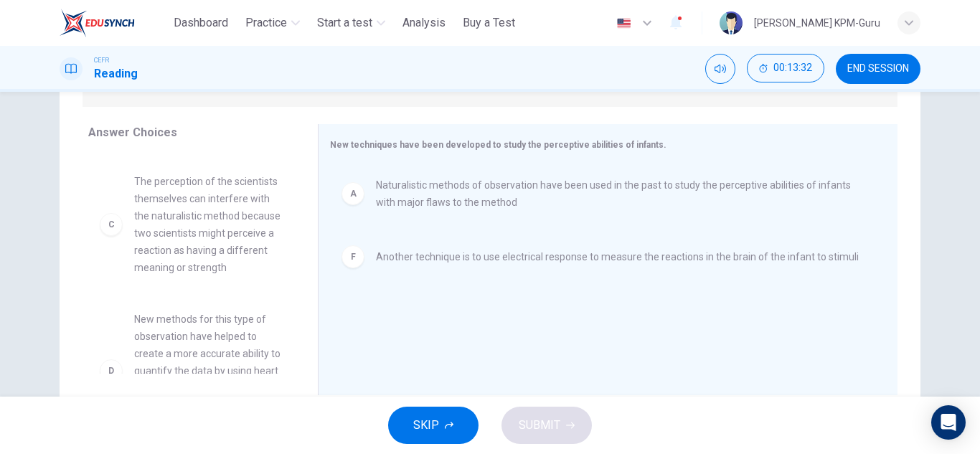
scroll to position [110, 0]
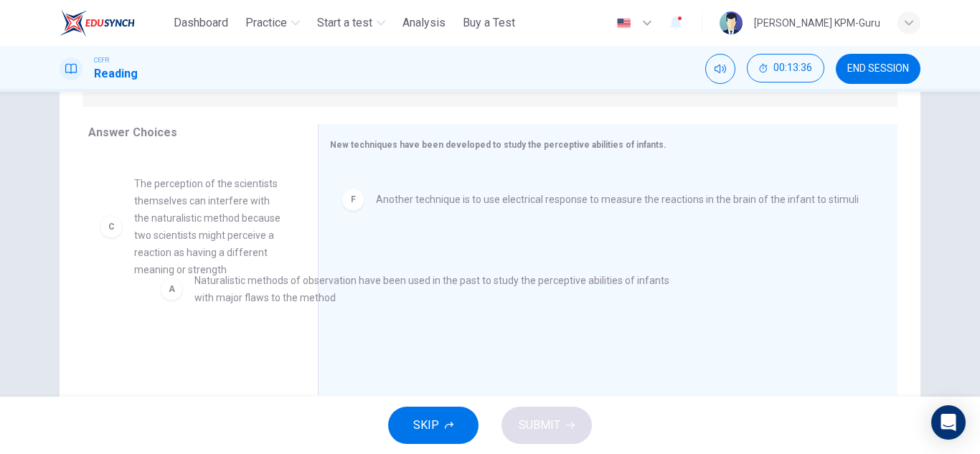
drag, startPoint x: 399, startPoint y: 189, endPoint x: 200, endPoint y: 289, distance: 222.7
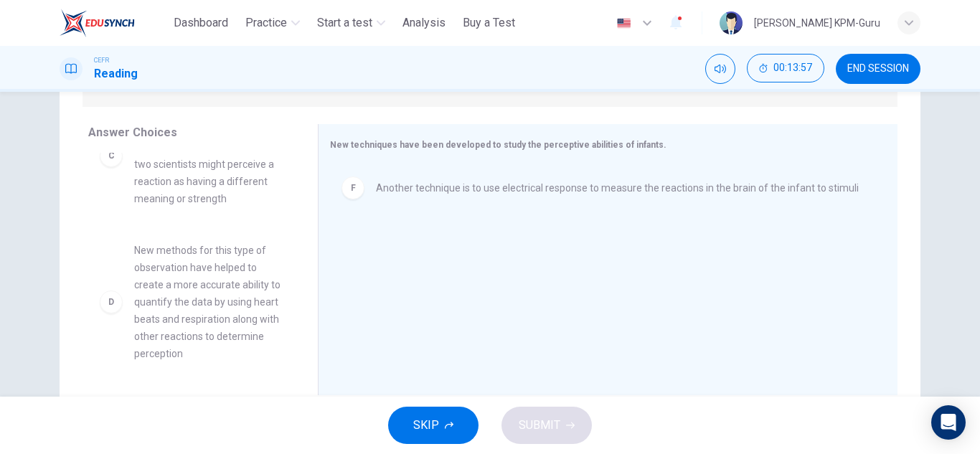
scroll to position [304, 0]
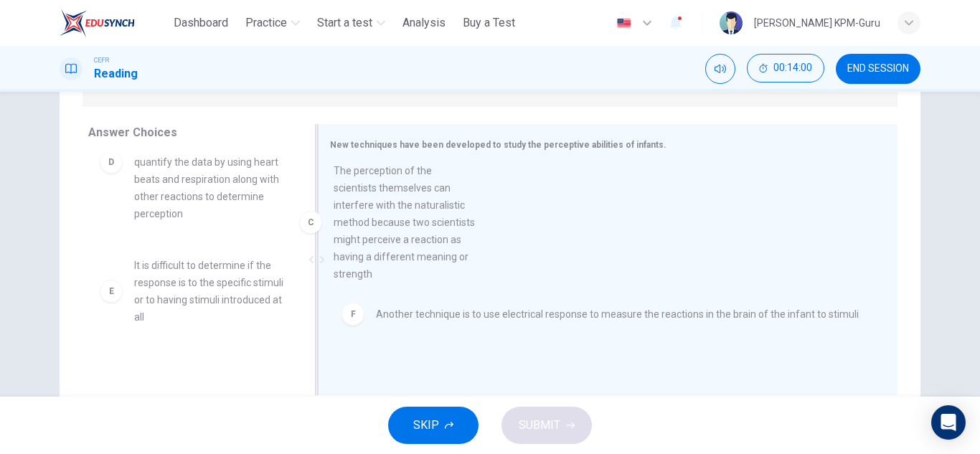
drag, startPoint x: 198, startPoint y: 189, endPoint x: 422, endPoint y: 251, distance: 232.3
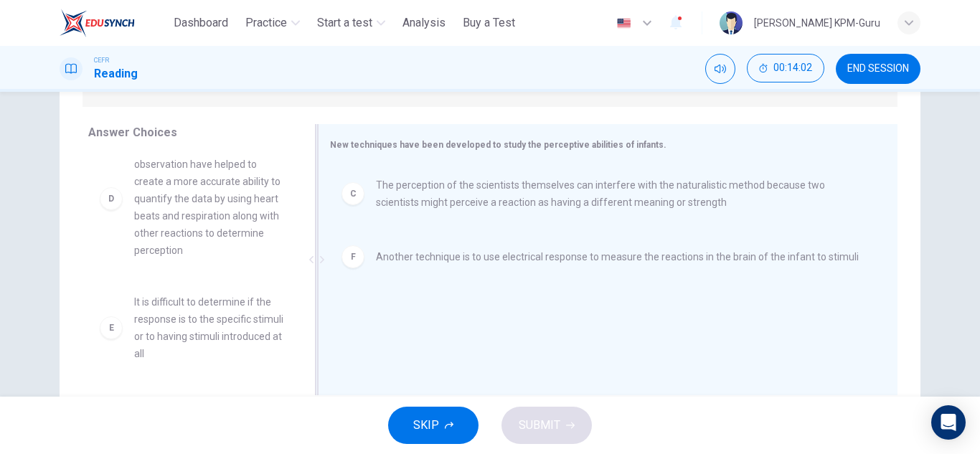
scroll to position [251, 0]
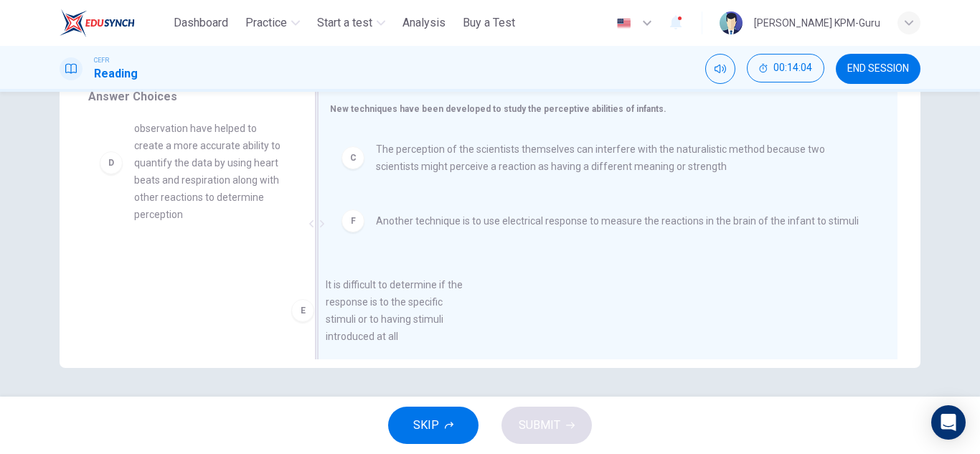
drag, startPoint x: 232, startPoint y: 268, endPoint x: 495, endPoint y: 272, distance: 263.4
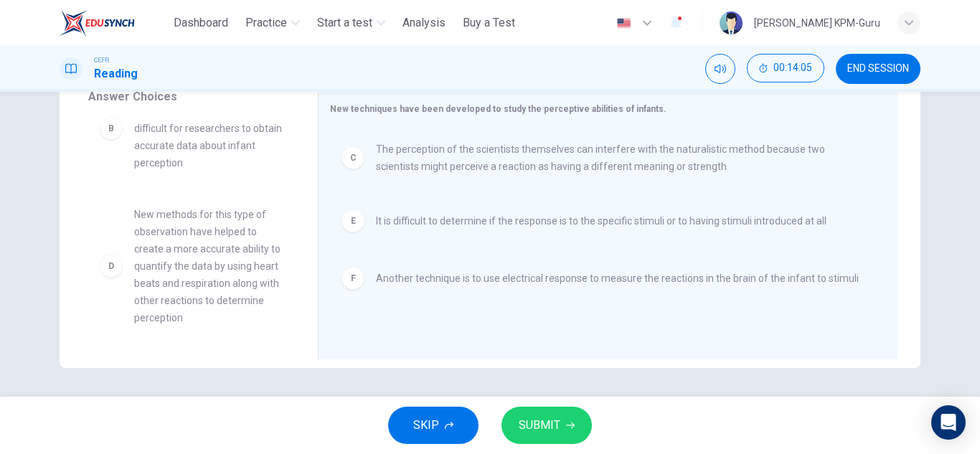
scroll to position [164, 0]
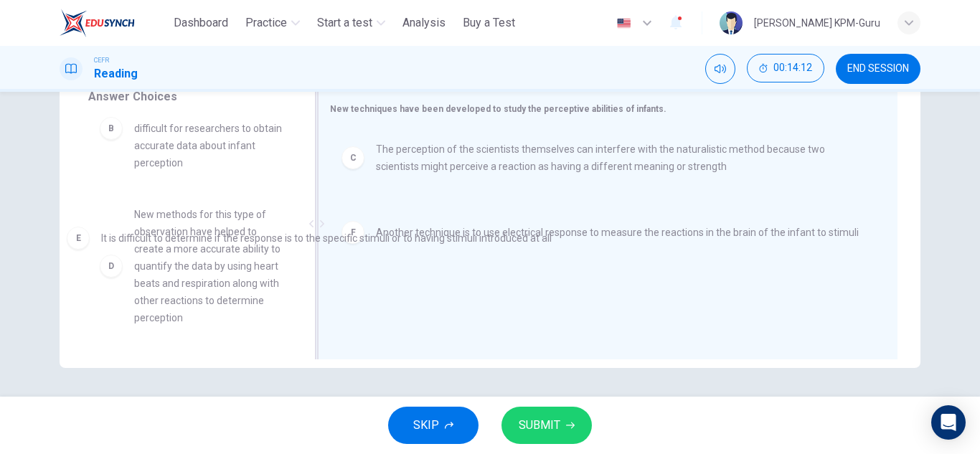
drag, startPoint x: 510, startPoint y: 226, endPoint x: 230, endPoint y: 244, distance: 280.5
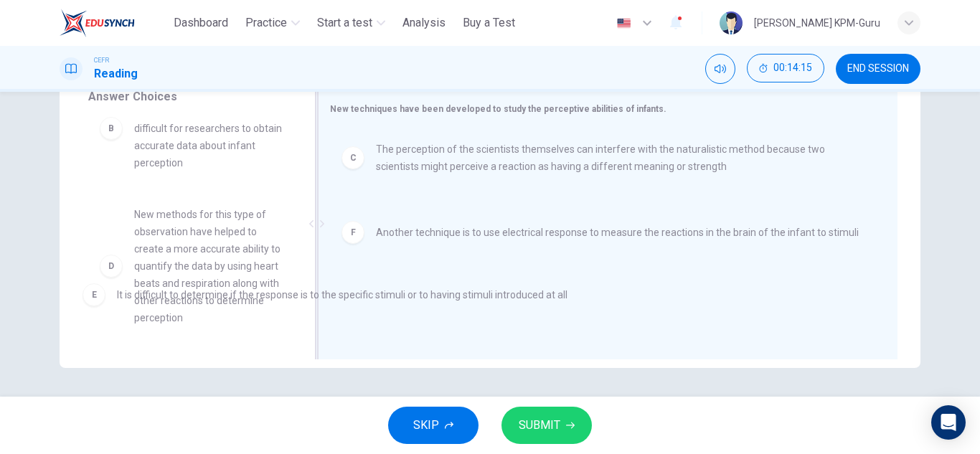
drag, startPoint x: 418, startPoint y: 220, endPoint x: 159, endPoint y: 295, distance: 269.8
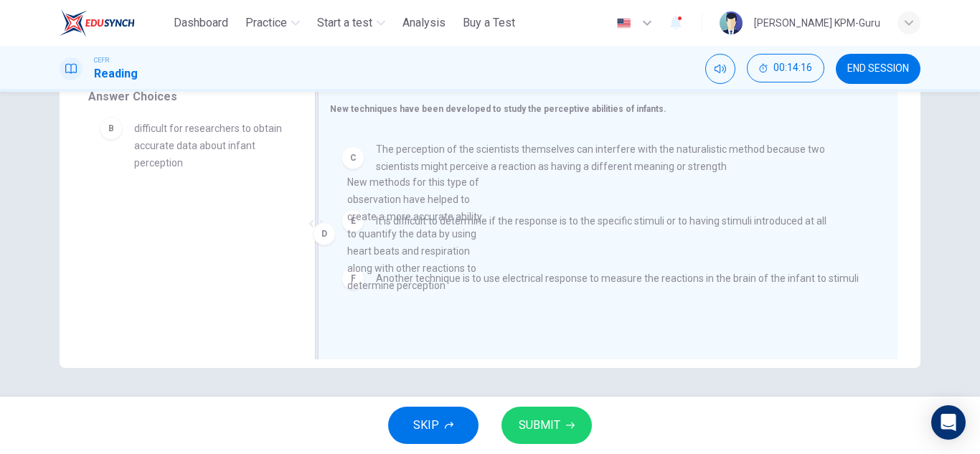
drag, startPoint x: 160, startPoint y: 270, endPoint x: 408, endPoint y: 238, distance: 249.6
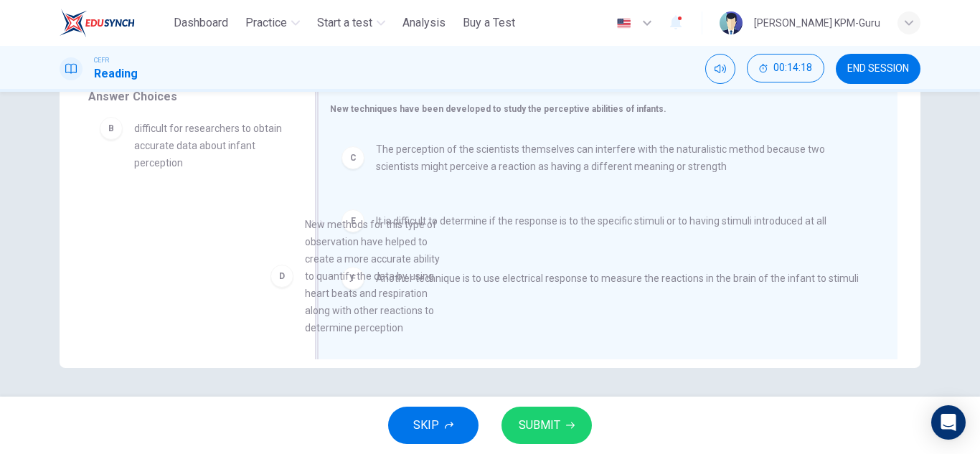
drag, startPoint x: 169, startPoint y: 222, endPoint x: 522, endPoint y: 207, distance: 352.7
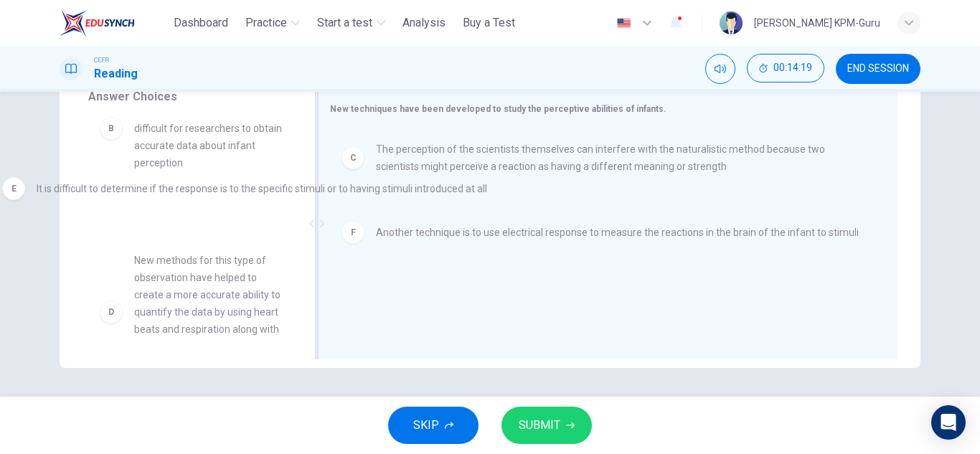
drag, startPoint x: 502, startPoint y: 217, endPoint x: 166, endPoint y: 185, distance: 337.4
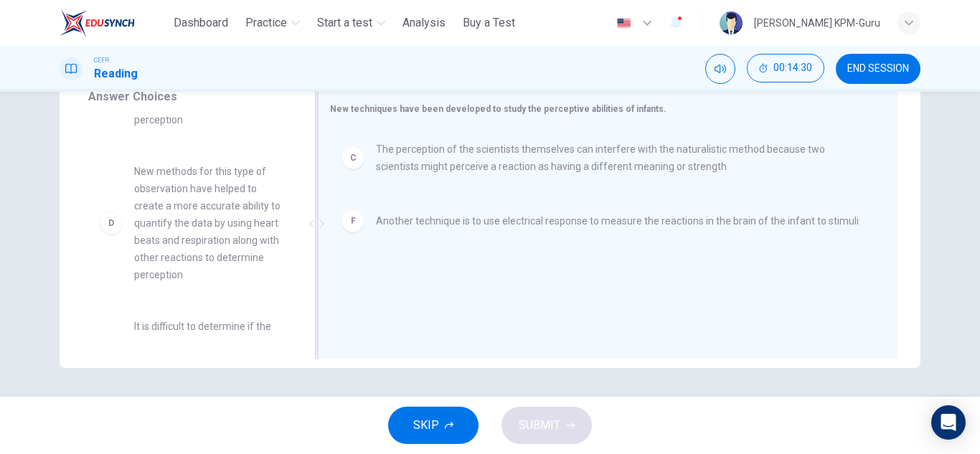
scroll to position [177, 0]
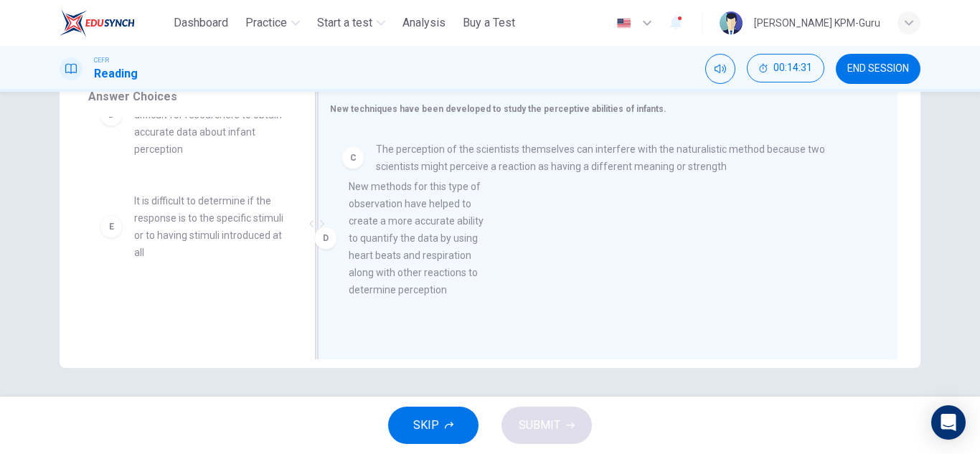
drag, startPoint x: 202, startPoint y: 233, endPoint x: 456, endPoint y: 193, distance: 256.5
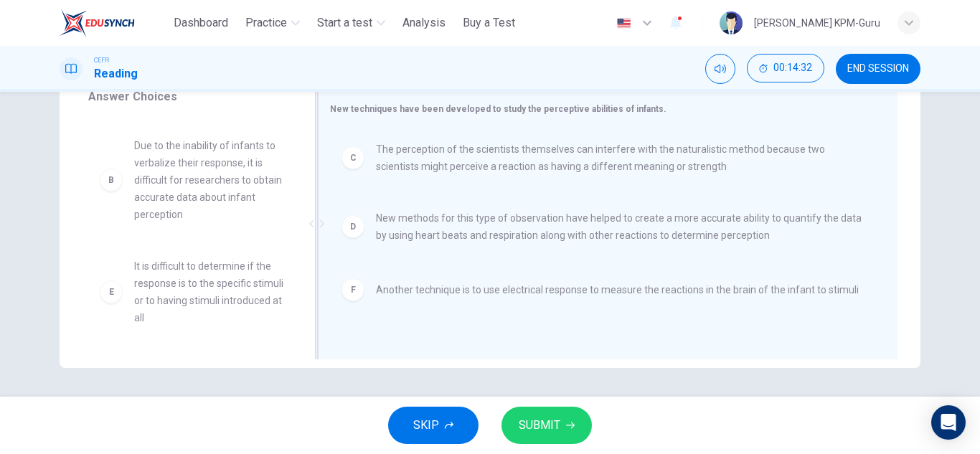
scroll to position [112, 0]
click at [561, 427] on button "SUBMIT" at bounding box center [547, 425] width 90 height 37
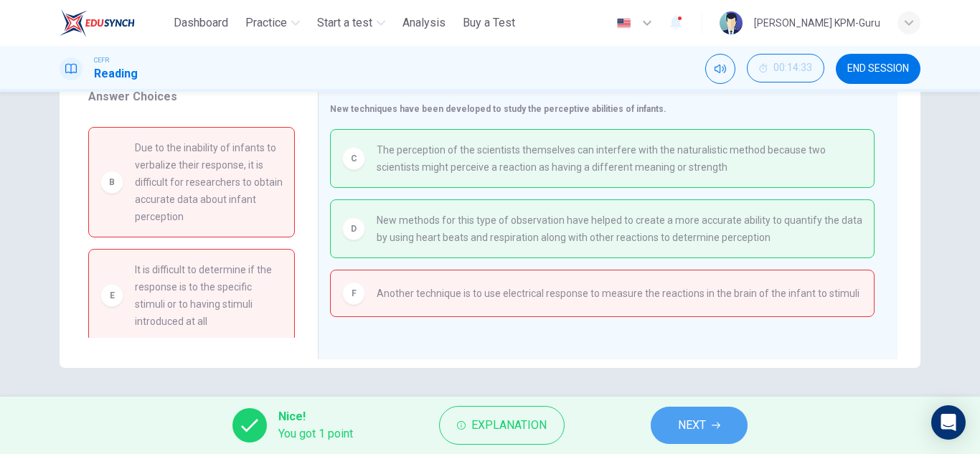
click at [708, 421] on button "NEXT" at bounding box center [699, 425] width 97 height 37
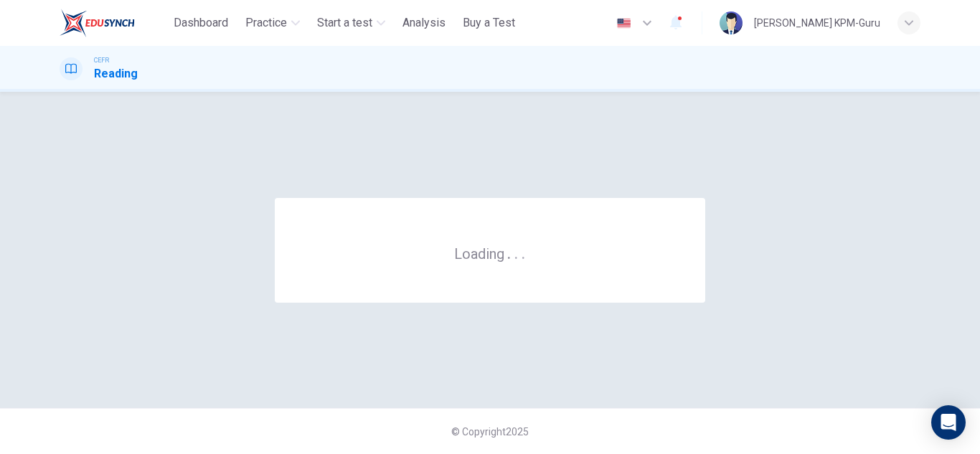
scroll to position [0, 0]
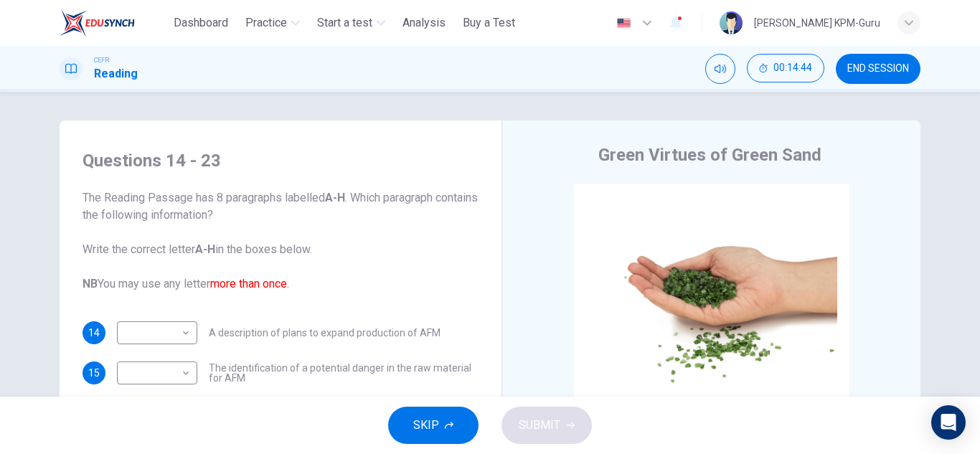
drag, startPoint x: 477, startPoint y: 235, endPoint x: 488, endPoint y: 289, distance: 55.7
click at [488, 289] on div "Questions 14 - 23 The Reading Passage has 8 paragraphs labelled A-H . Which par…" at bounding box center [490, 370] width 861 height 499
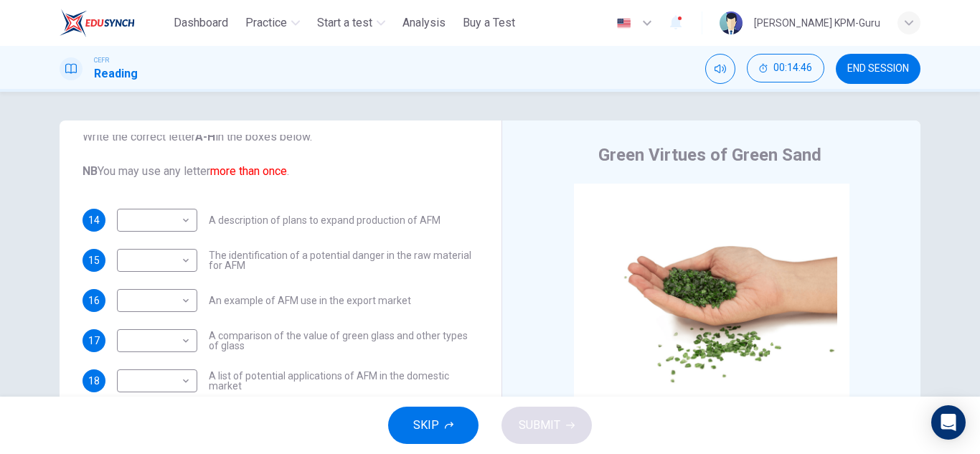
scroll to position [116, 0]
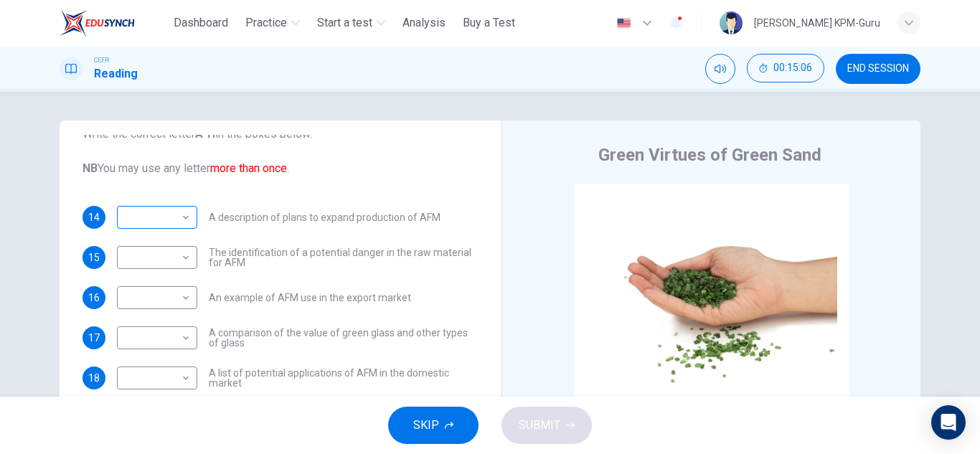
click at [172, 217] on body "This site uses cookies, as explained in our Privacy Policy . If you agree to th…" at bounding box center [490, 227] width 980 height 454
click at [151, 242] on li "A" at bounding box center [153, 240] width 80 height 23
type input "*"
click at [172, 268] on body "This site uses cookies, as explained in our Privacy Policy . If you agree to th…" at bounding box center [490, 227] width 980 height 454
click at [166, 295] on li "B" at bounding box center [153, 293] width 80 height 23
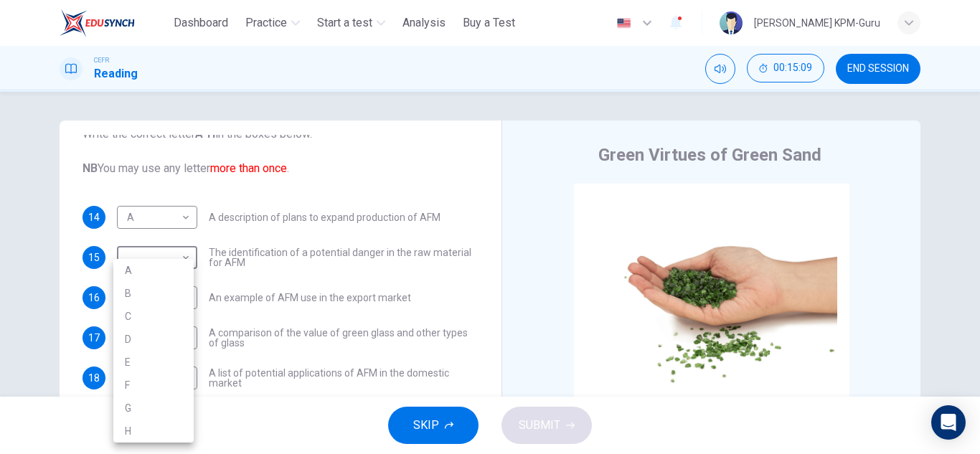
type input "*"
click at [180, 301] on body "This site uses cookies, as explained in our Privacy Policy . If you agree to th…" at bounding box center [490, 227] width 980 height 454
click at [167, 322] on li "C" at bounding box center [153, 316] width 80 height 23
type input "*"
click at [173, 332] on body "This site uses cookies, as explained in our Privacy Policy . If you agree to th…" at bounding box center [490, 227] width 980 height 454
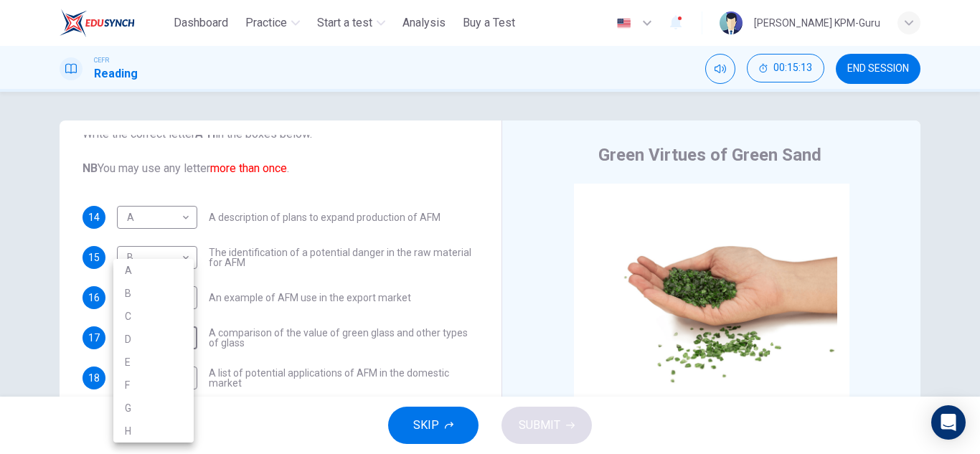
click at [143, 331] on li "D" at bounding box center [153, 339] width 80 height 23
type input "*"
click at [184, 376] on body "This site uses cookies, as explained in our Privacy Policy . If you agree to th…" at bounding box center [490, 227] width 980 height 454
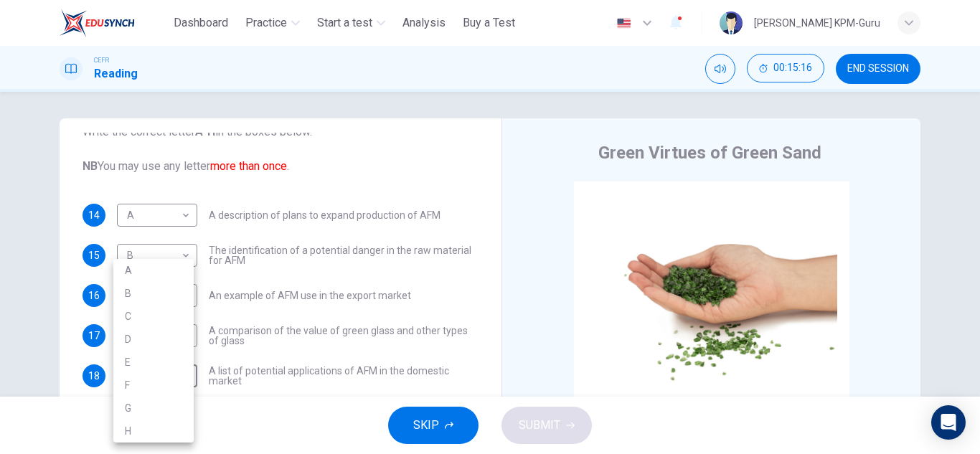
click at [136, 362] on li "E" at bounding box center [153, 362] width 80 height 23
type input "*"
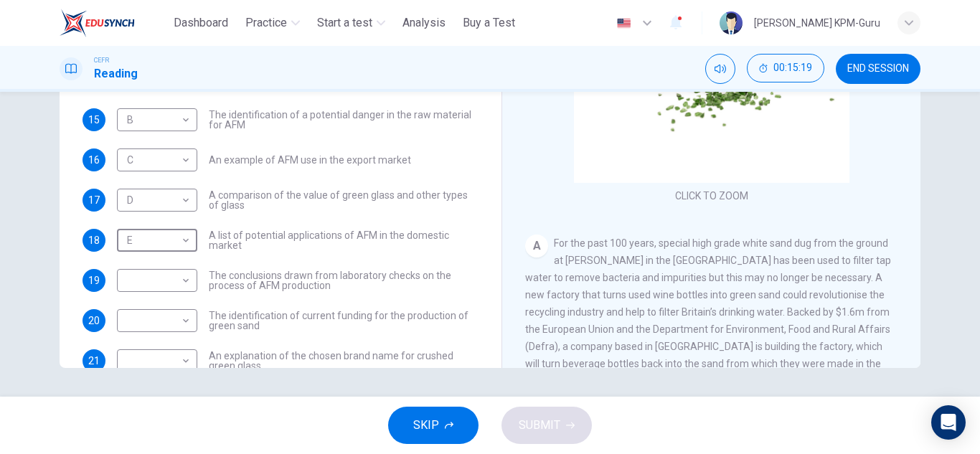
scroll to position [0, 0]
click at [432, 427] on span "SKIP" at bounding box center [426, 426] width 26 height 20
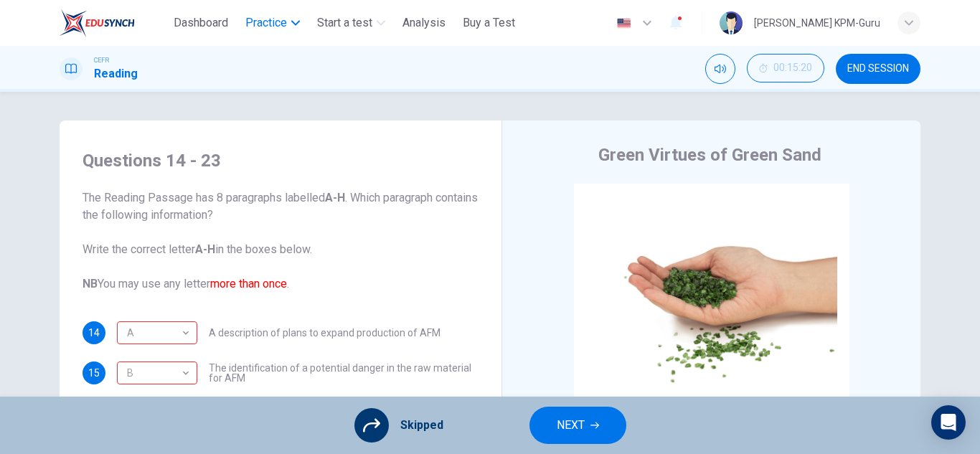
click at [276, 17] on span "Practice" at bounding box center [266, 22] width 42 height 17
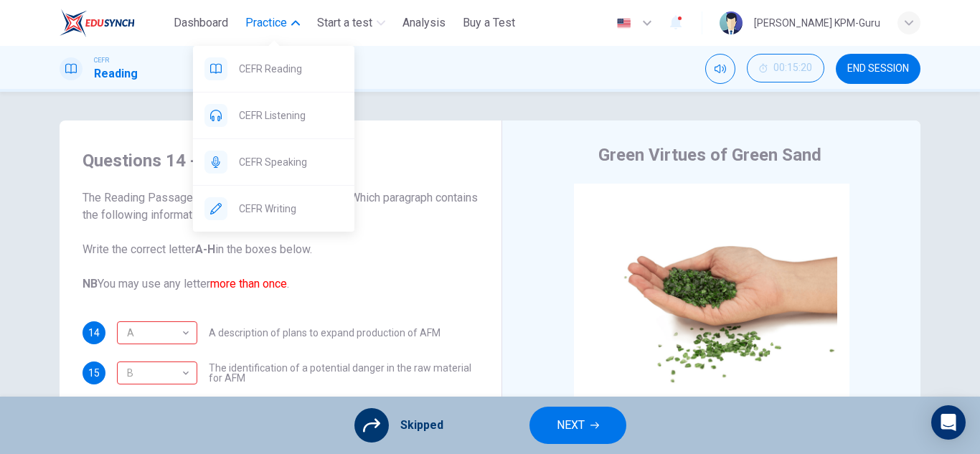
click at [294, 21] on icon "button" at bounding box center [295, 23] width 9 height 9
click at [274, 212] on span "CEFR Writing" at bounding box center [291, 208] width 104 height 17
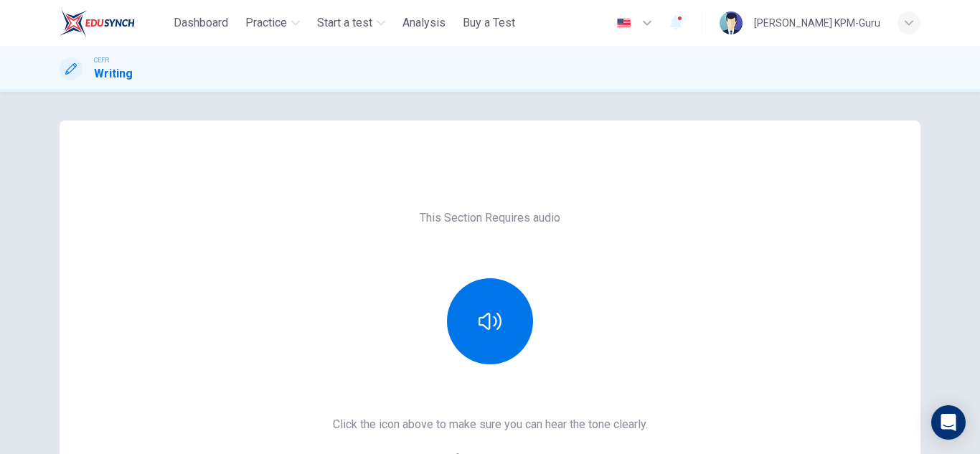
drag, startPoint x: 492, startPoint y: 196, endPoint x: 460, endPoint y: 209, distance: 34.8
click at [466, 205] on div "This Section Requires audio Click the icon above to make sure you can hear the …" at bounding box center [490, 370] width 861 height 379
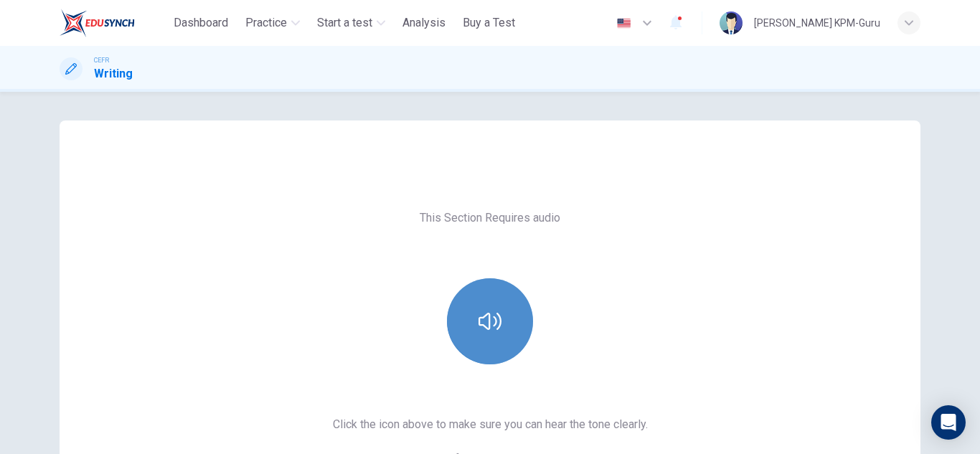
click at [490, 316] on icon "button" at bounding box center [490, 321] width 23 height 17
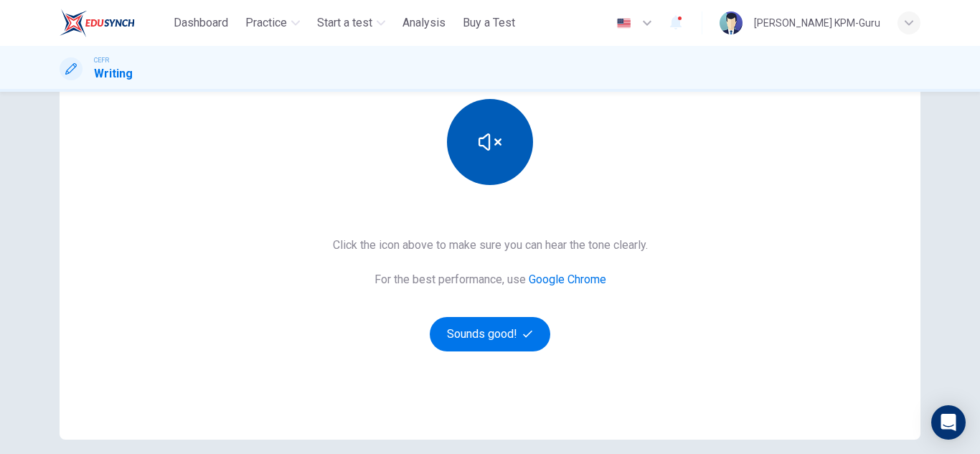
scroll to position [215, 0]
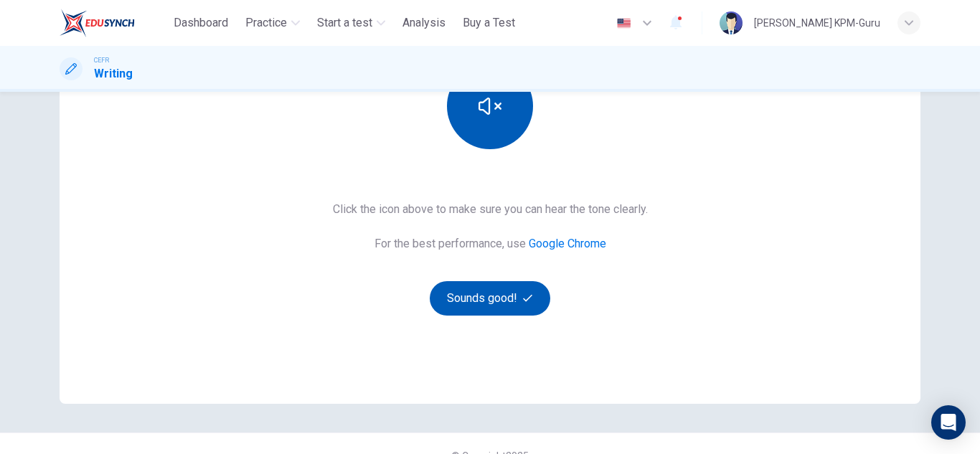
click at [514, 304] on button "Sounds good!" at bounding box center [490, 298] width 121 height 34
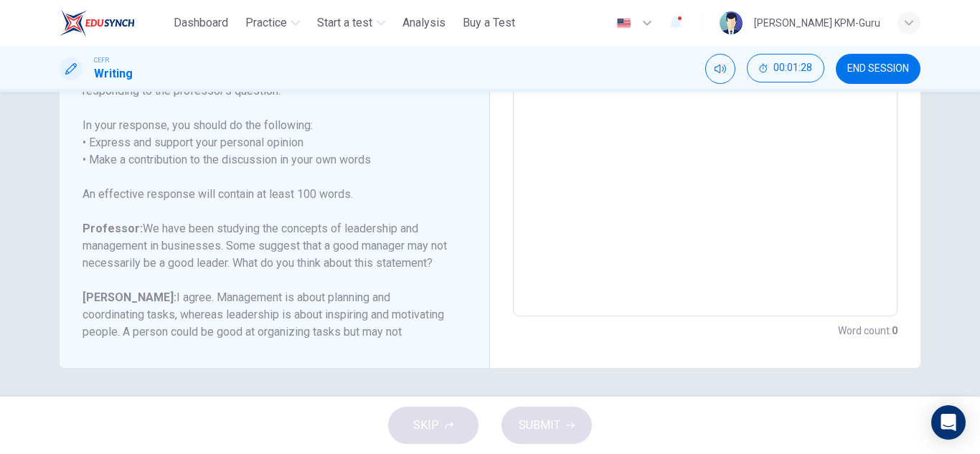
scroll to position [0, 0]
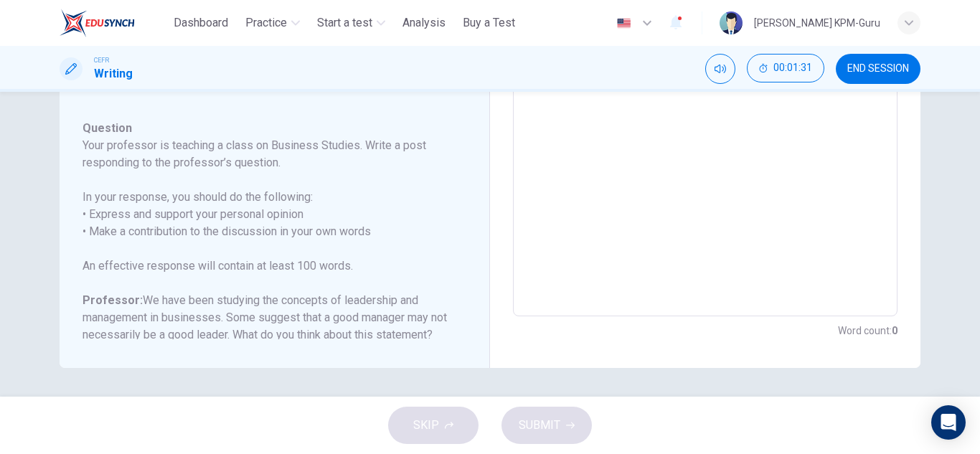
drag, startPoint x: 78, startPoint y: 144, endPoint x: 178, endPoint y: 143, distance: 99.8
click at [303, 146] on div "Question 1 Question Type : Writing for an Academic Discussion Directions For th…" at bounding box center [275, 77] width 431 height 581
drag, startPoint x: 82, startPoint y: 145, endPoint x: 91, endPoint y: 128, distance: 19.0
click at [99, 144] on h6 "Your professor is teaching a class on Business Studies. Write a post responding…" at bounding box center [266, 154] width 367 height 34
click at [91, 128] on h6 "Question" at bounding box center [266, 128] width 367 height 17
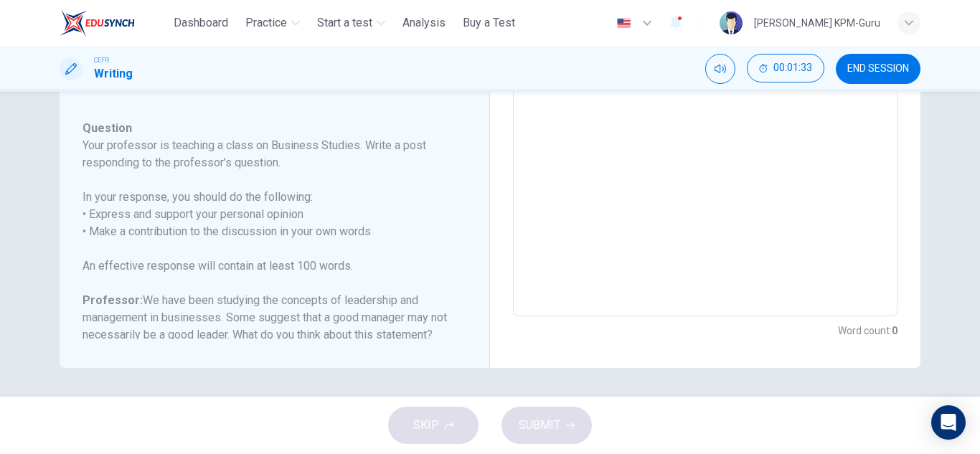
drag, startPoint x: 80, startPoint y: 126, endPoint x: 189, endPoint y: 326, distance: 227.4
click at [189, 326] on div "Question Your professor is teaching a class on Business Studies. Write a post r…" at bounding box center [266, 318] width 367 height 396
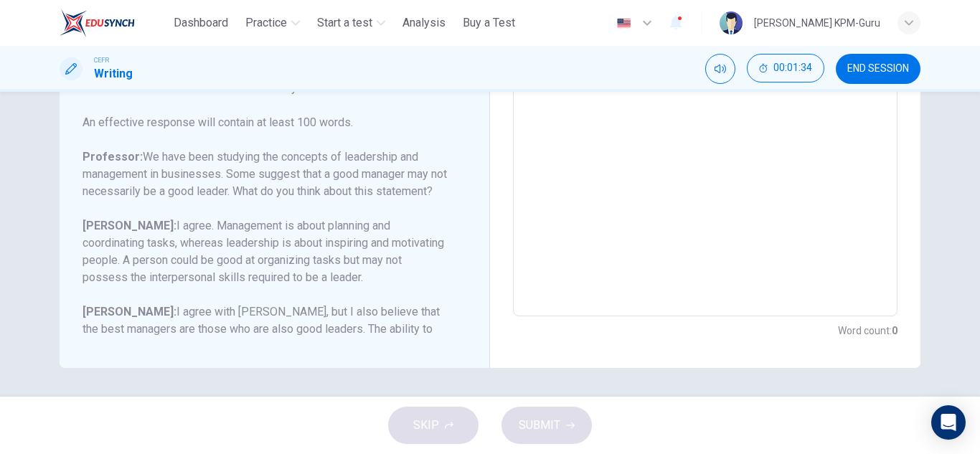
scroll to position [194, 0]
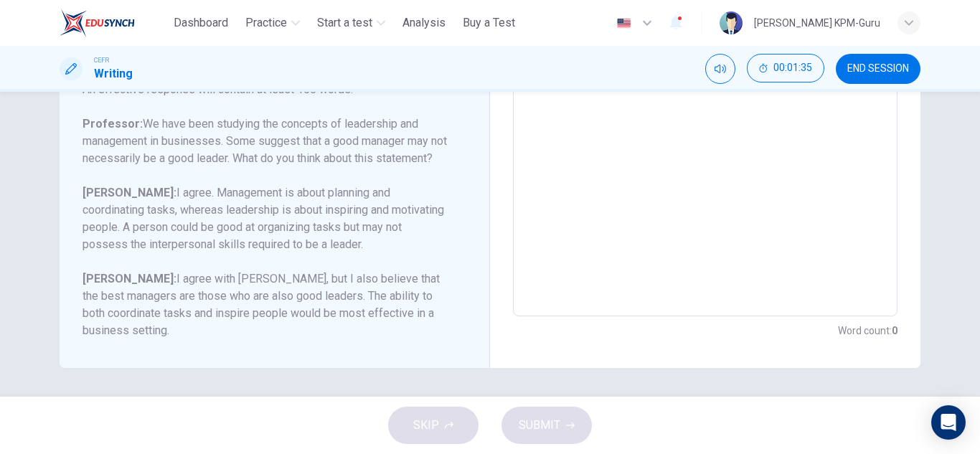
click at [176, 317] on h6 "Evelyn: I agree with Ethan, but I also believe that the best managers are those…" at bounding box center [266, 305] width 367 height 69
click at [673, 181] on textarea at bounding box center [705, 77] width 365 height 456
click at [619, 181] on textarea at bounding box center [705, 77] width 365 height 456
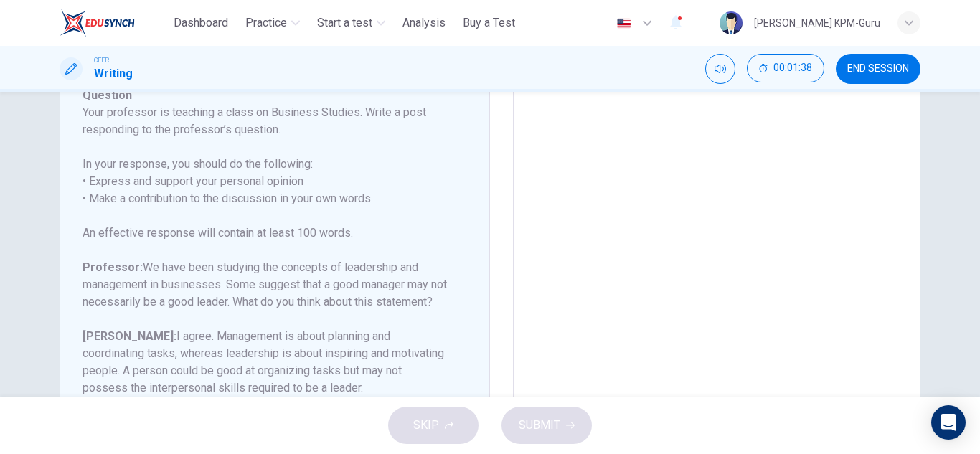
scroll to position [47, 0]
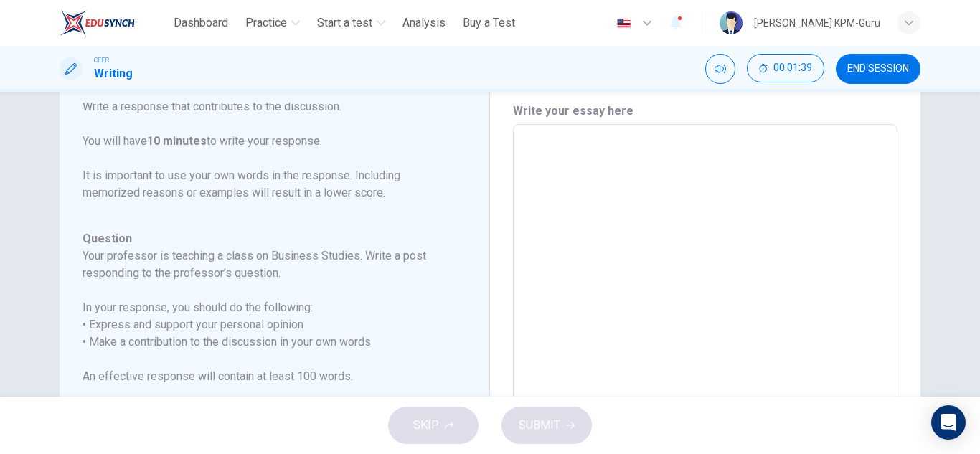
click at [532, 129] on div "* ​" at bounding box center [705, 363] width 385 height 479
type textarea "*"
type textarea "**"
type textarea "*"
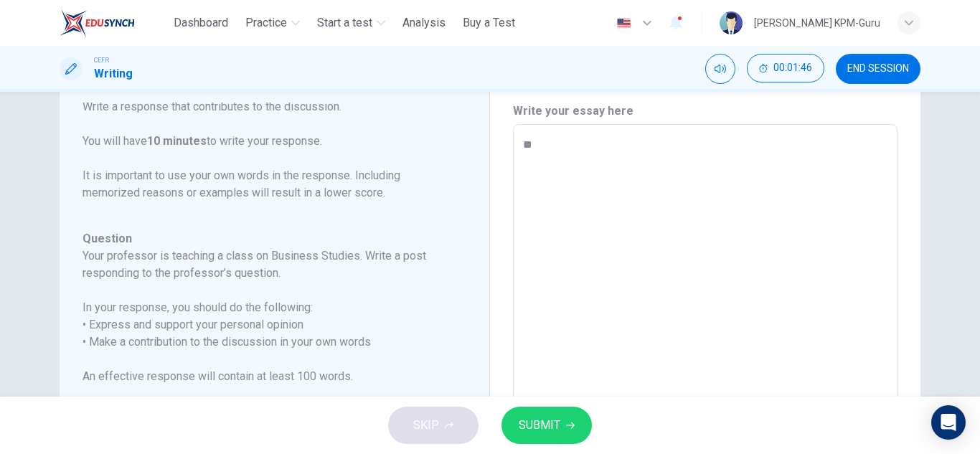
type textarea "**"
type textarea "*"
type textarea "****"
type textarea "*"
type textarea "*****"
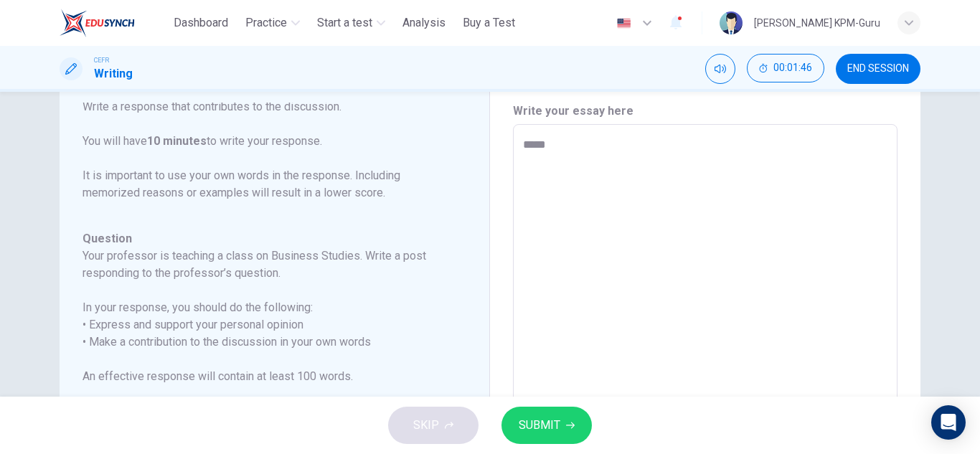
type textarea "*"
type textarea "*****"
type textarea "*"
type textarea "*******"
type textarea "*"
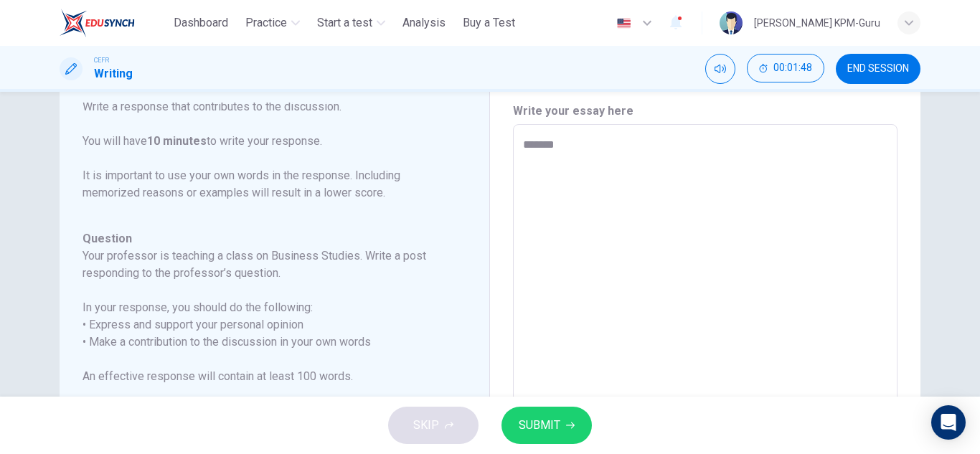
type textarea "********"
type textarea "*"
type textarea "*********"
type textarea "*"
type textarea "**********"
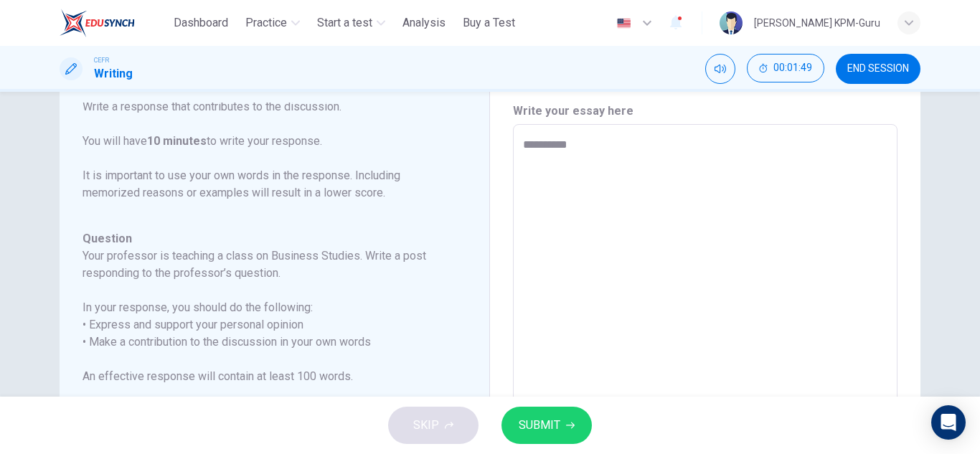
type textarea "*"
type textarea "**********"
type textarea "*"
type textarea "**********"
type textarea "*"
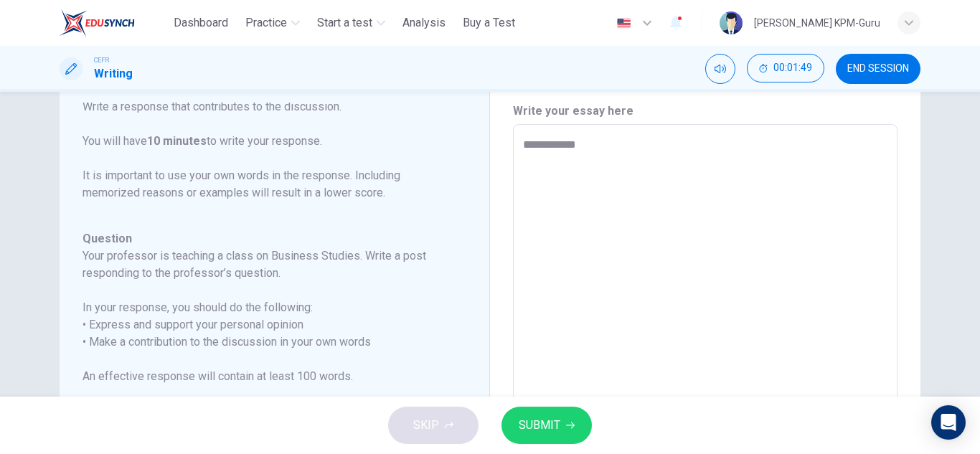
type textarea "**********"
type textarea "*"
type textarea "**********"
type textarea "*"
type textarea "**********"
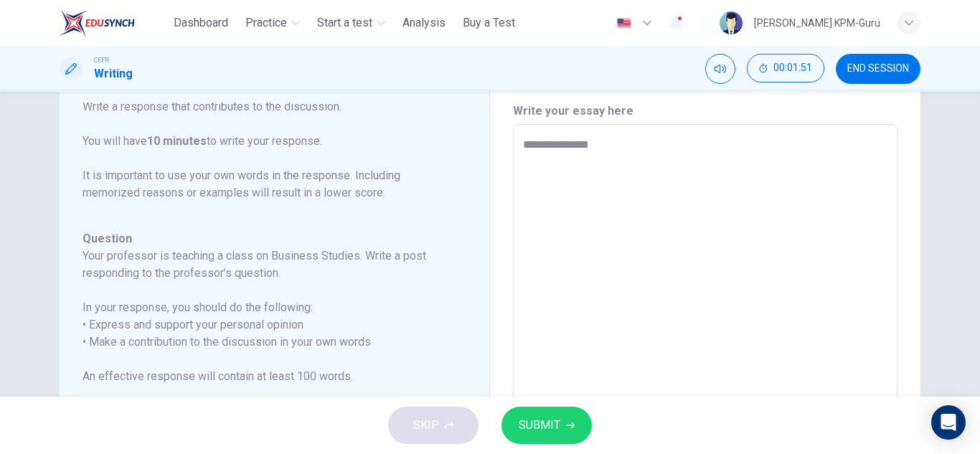
type textarea "*"
type textarea "**********"
type textarea "*"
type textarea "**********"
type textarea "*"
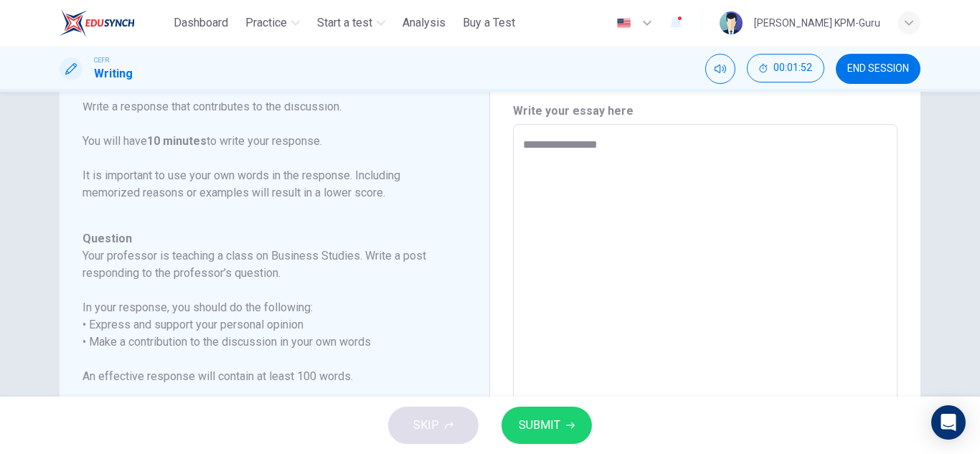
type textarea "**********"
type textarea "*"
type textarea "**********"
type textarea "*"
type textarea "**********"
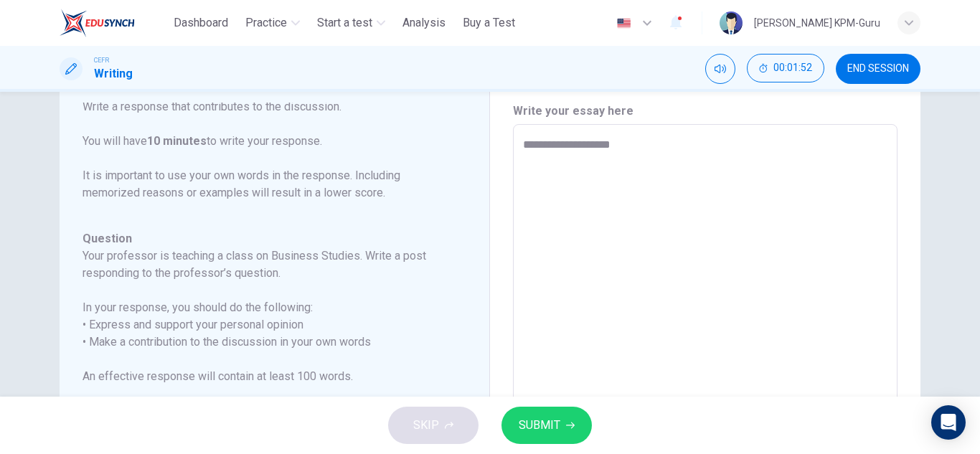
type textarea "*"
type textarea "**********"
type textarea "*"
type textarea "**********"
type textarea "*"
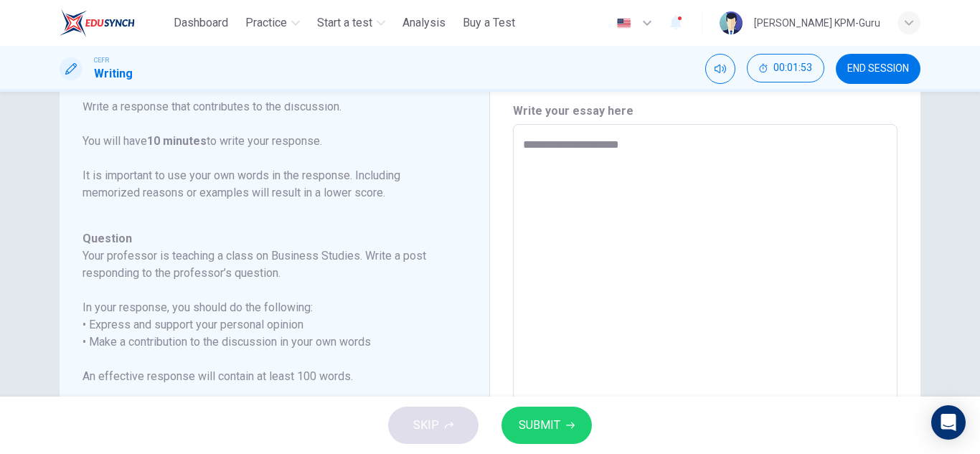
type textarea "**********"
type textarea "*"
type textarea "**********"
type textarea "*"
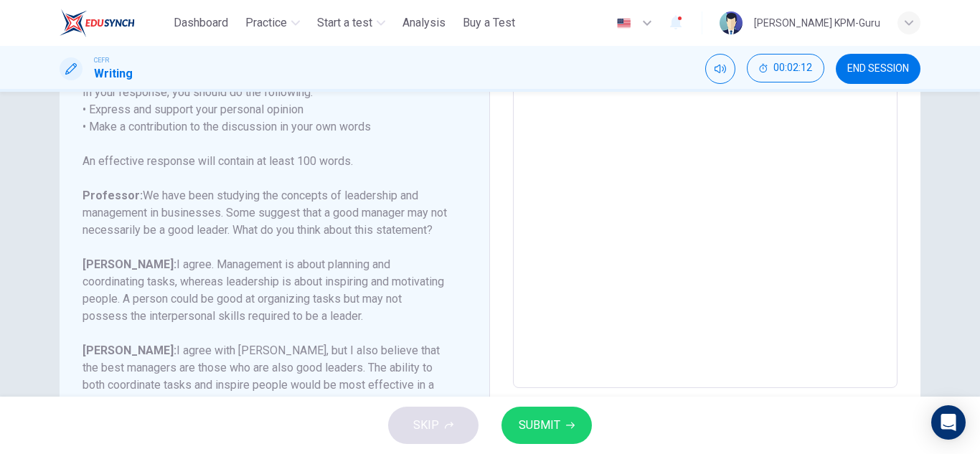
scroll to position [334, 0]
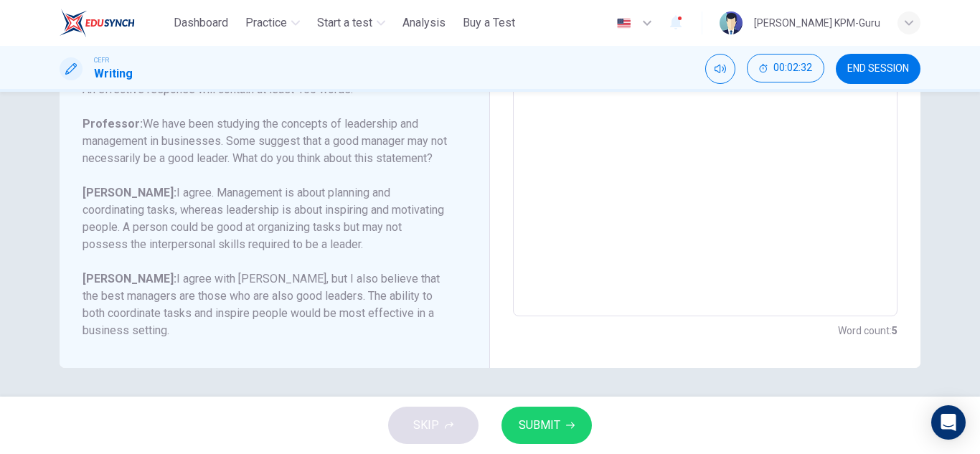
type textarea "**********"
